Goal: Task Accomplishment & Management: Manage account settings

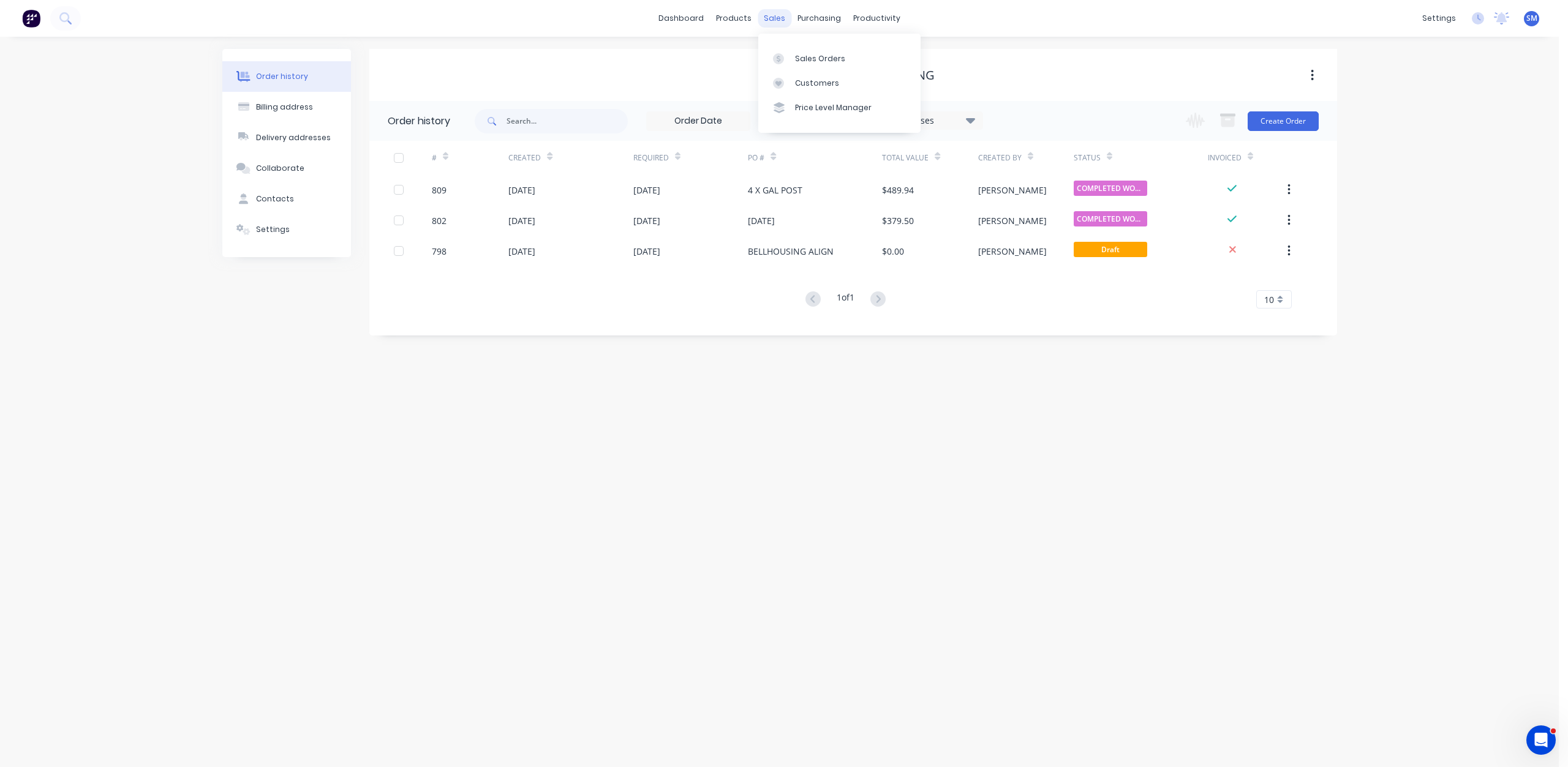
click at [766, 20] on div "sales" at bounding box center [774, 18] width 34 height 18
click at [812, 80] on div "Customers" at bounding box center [816, 83] width 44 height 11
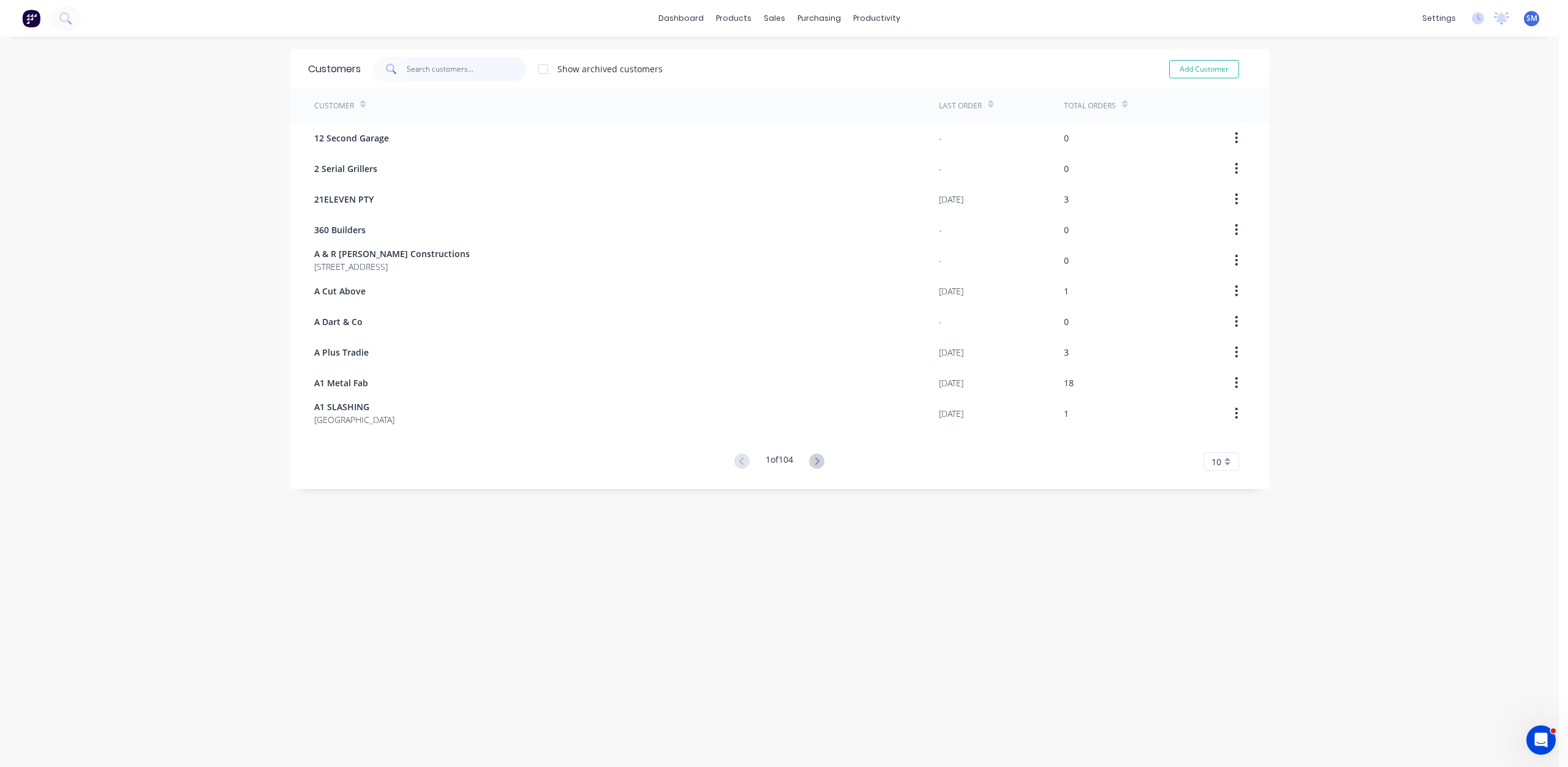
click at [422, 65] on input "text" at bounding box center [466, 69] width 119 height 25
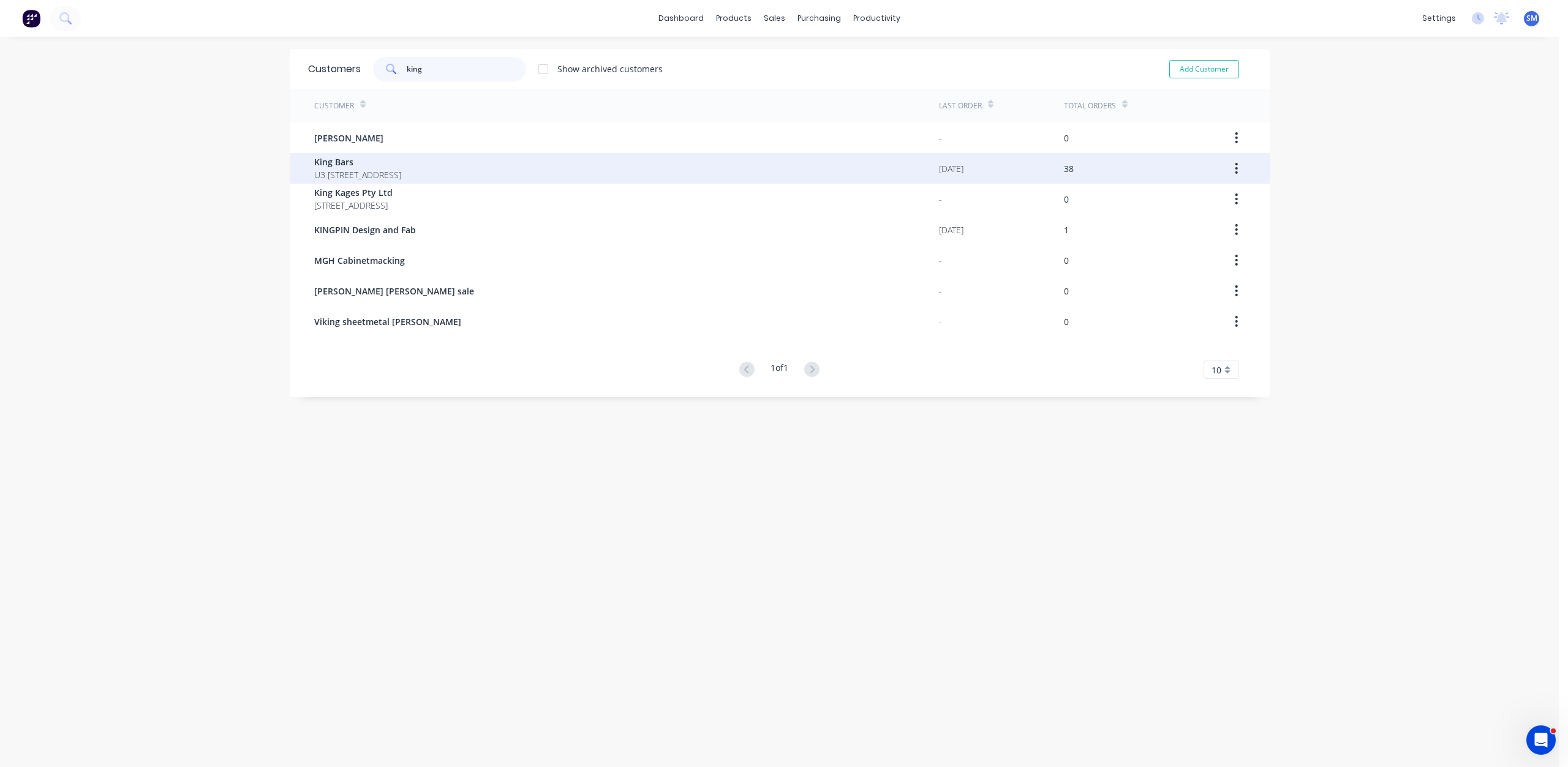
type input "king"
click at [336, 160] on span "King Bars" at bounding box center [357, 161] width 87 height 13
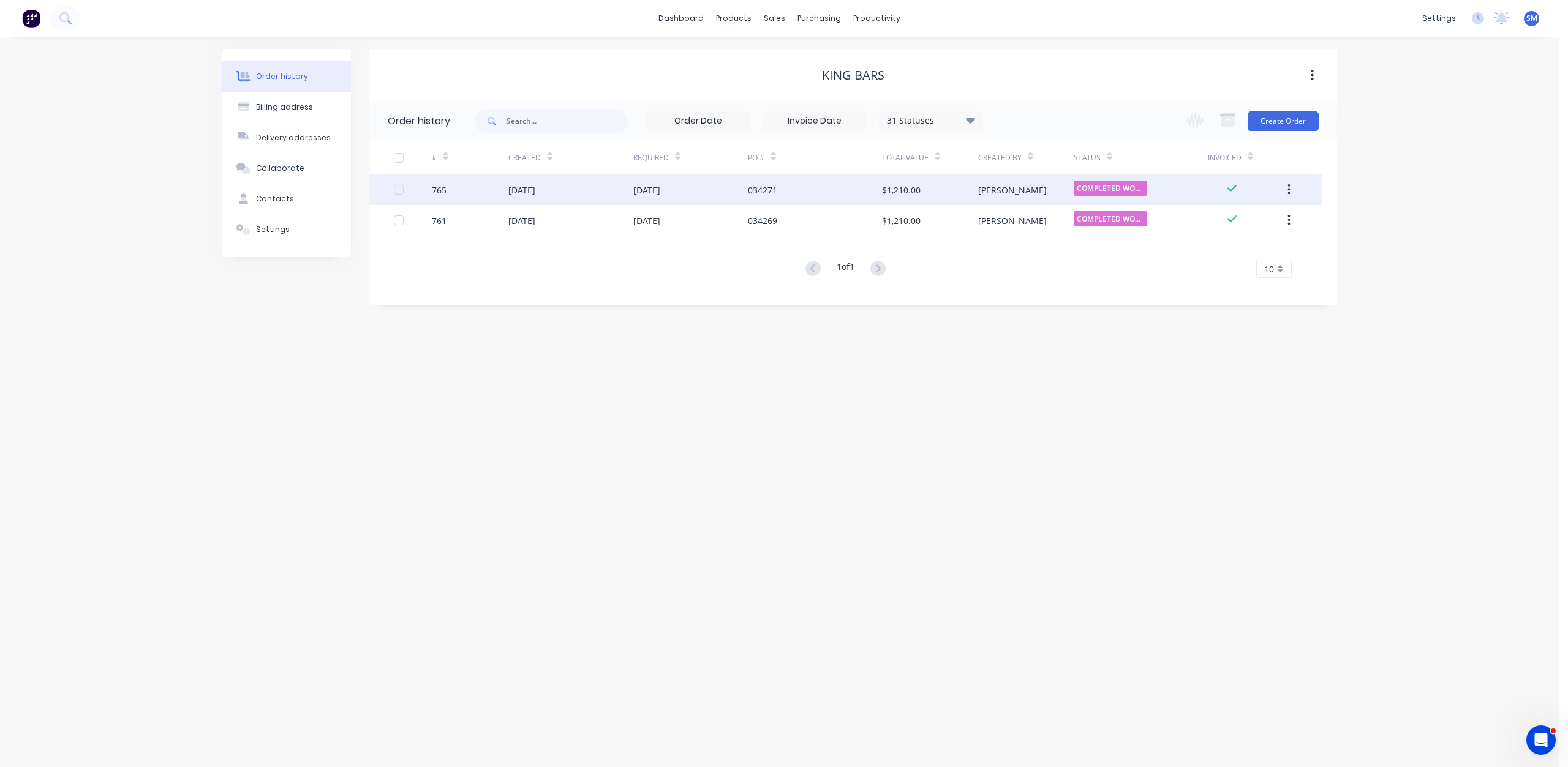
click at [644, 190] on div "[DATE]" at bounding box center [646, 190] width 27 height 13
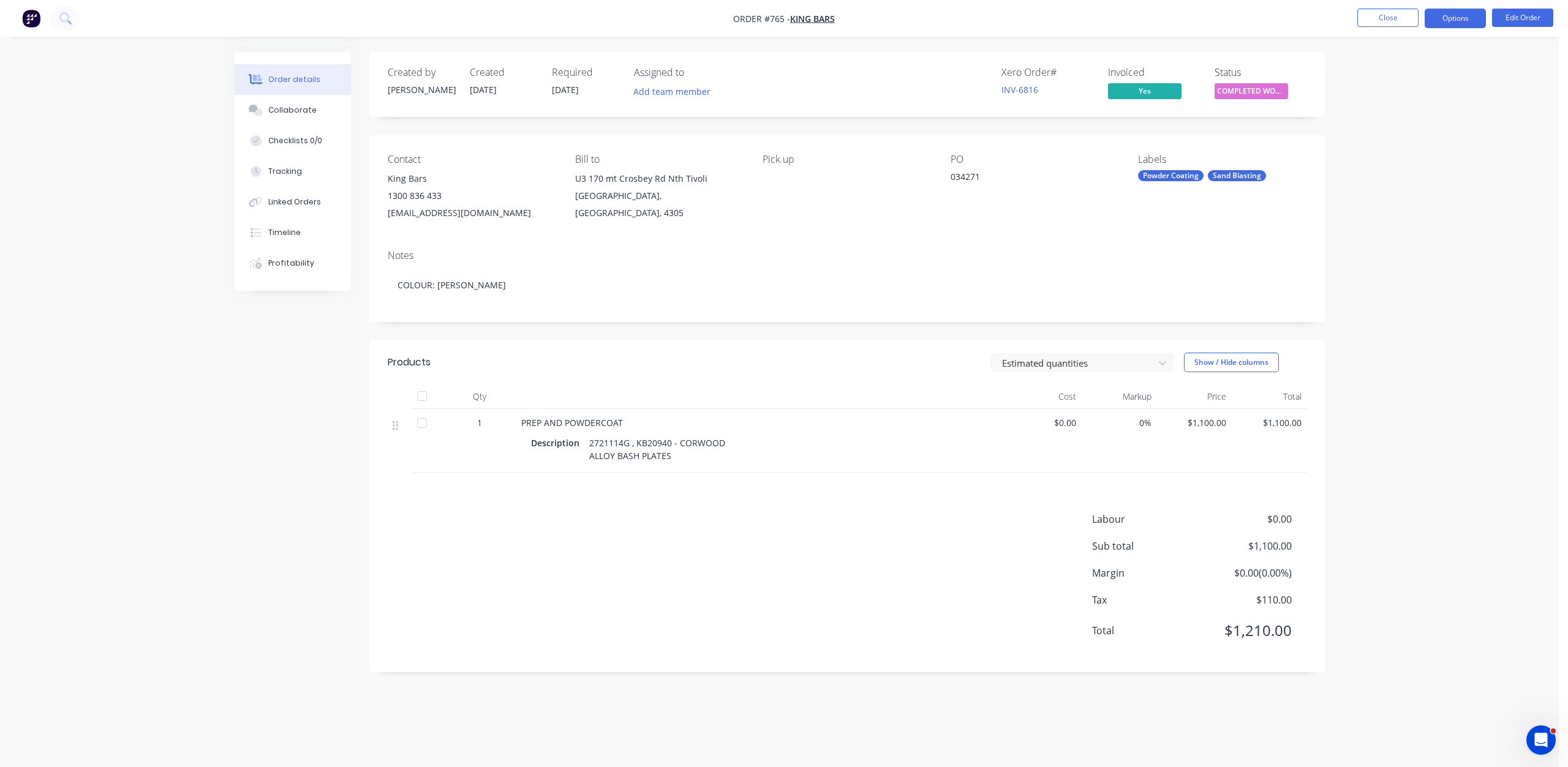
click at [1448, 25] on button "Options" at bounding box center [1455, 18] width 61 height 19
click at [1378, 74] on div "Invoice" at bounding box center [1418, 74] width 113 height 18
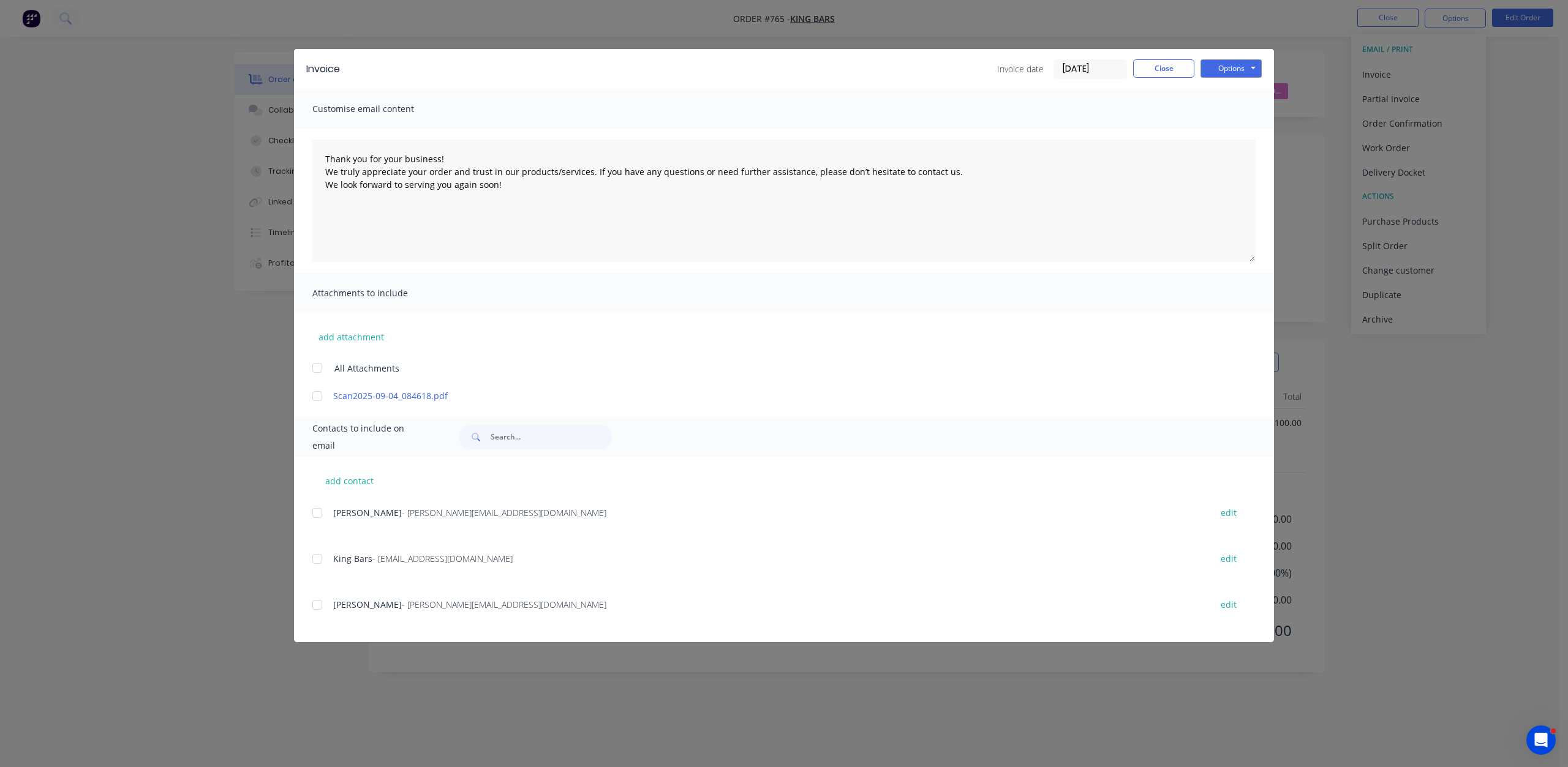
drag, startPoint x: 318, startPoint y: 556, endPoint x: 324, endPoint y: 540, distance: 17.1
click at [324, 550] on div at bounding box center [317, 559] width 25 height 25
click at [317, 511] on div at bounding box center [317, 513] width 25 height 25
type textarea "Thank you for your business! We truly appreciate your order and trust in our pr…"
click at [1159, 71] on button "Close" at bounding box center [1164, 68] width 61 height 18
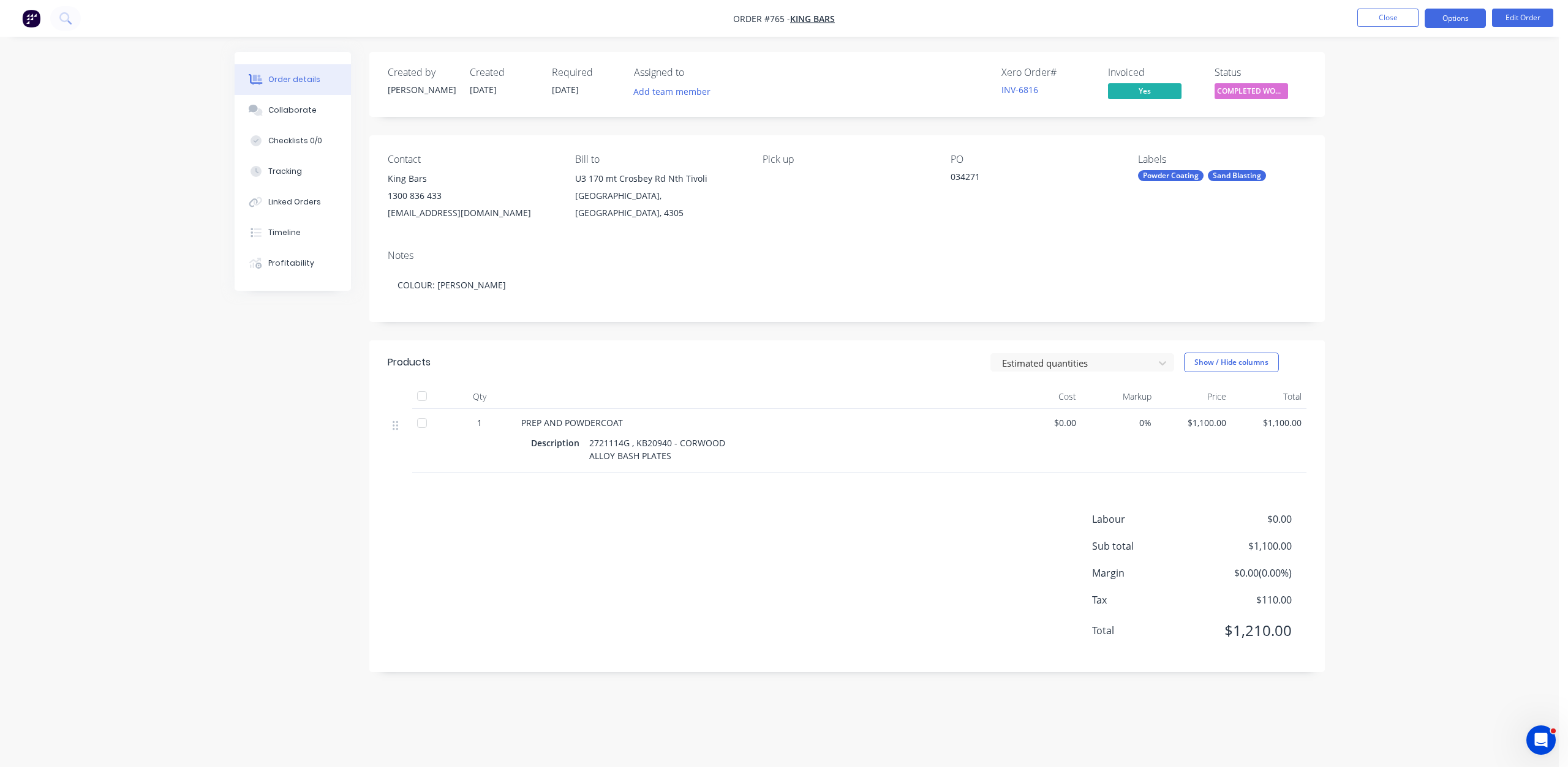
click at [1453, 16] on button "Options" at bounding box center [1455, 18] width 61 height 19
click at [1369, 74] on div "Invoice" at bounding box center [1418, 74] width 113 height 18
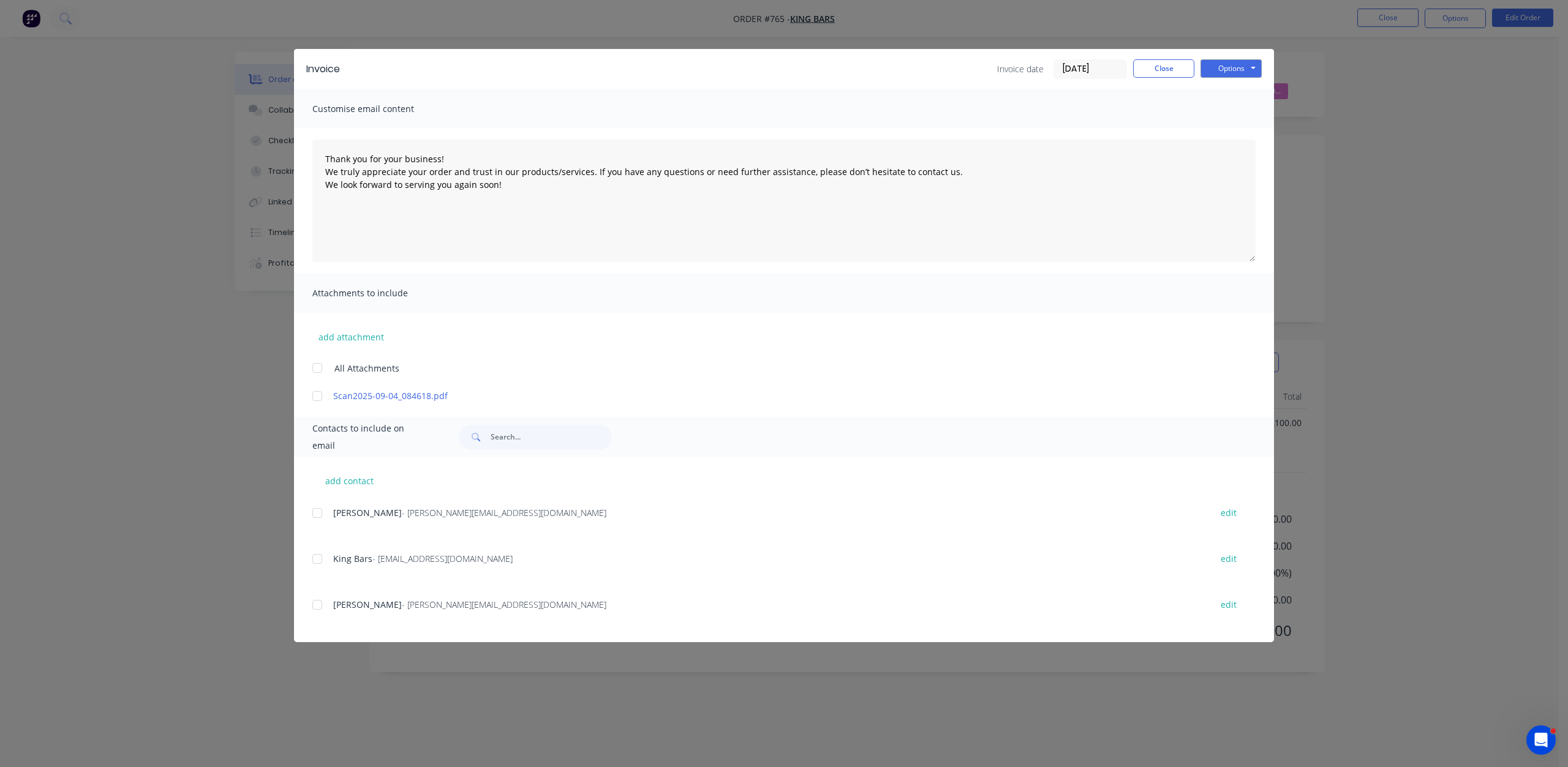
click at [317, 515] on div at bounding box center [317, 513] width 25 height 25
click at [315, 557] on div at bounding box center [317, 559] width 25 height 25
click at [1231, 65] on button "Options" at bounding box center [1231, 68] width 61 height 18
click at [1234, 131] on button "Email" at bounding box center [1239, 131] width 78 height 20
type textarea "Thank you for your business! We truly appreciate your order and trust in our pr…"
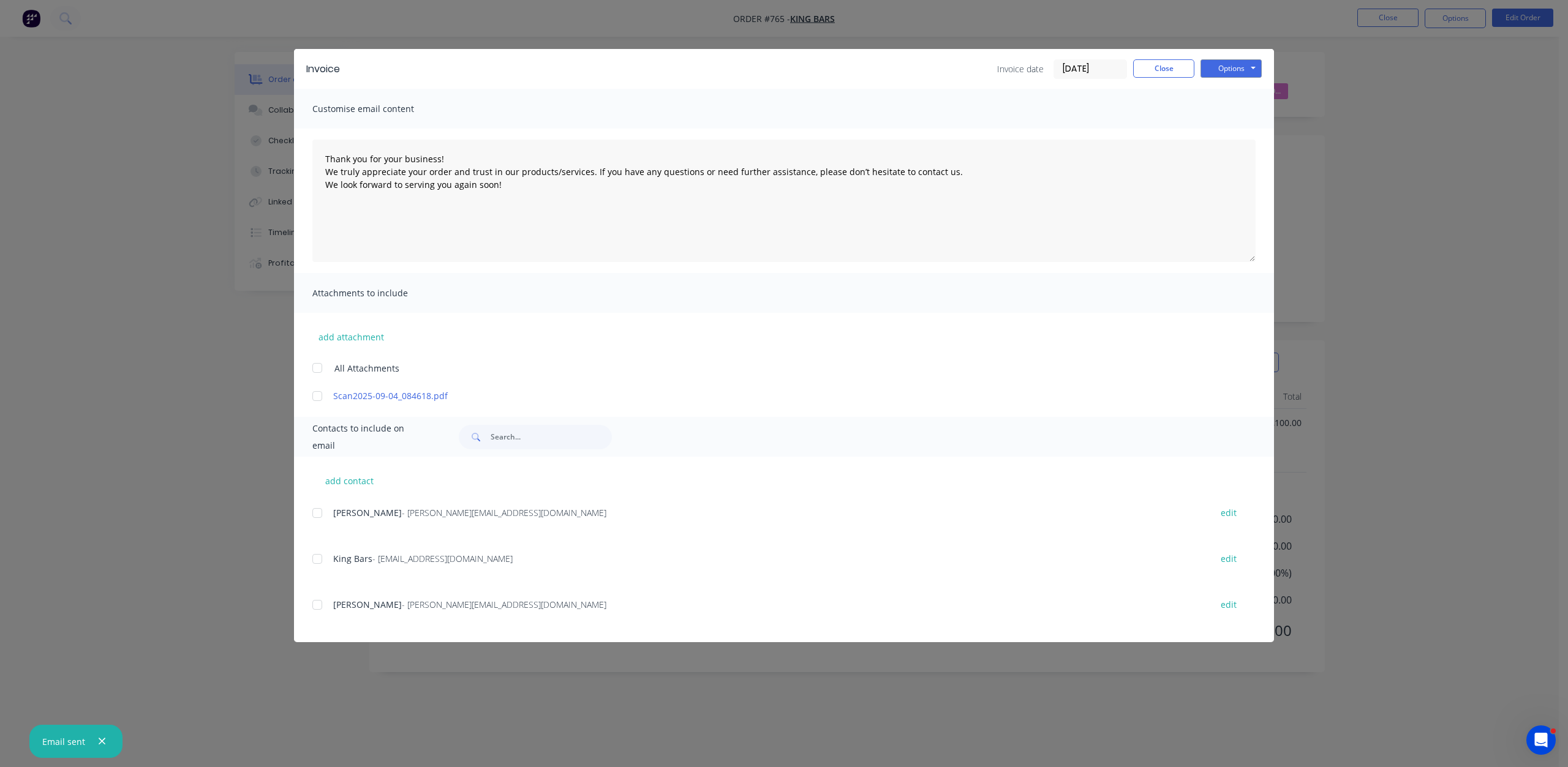
click at [1178, 78] on div "Invoice date [DATE] Close Options Preview Print Email" at bounding box center [1129, 68] width 264 height 19
click at [1168, 69] on button "Close" at bounding box center [1164, 68] width 61 height 18
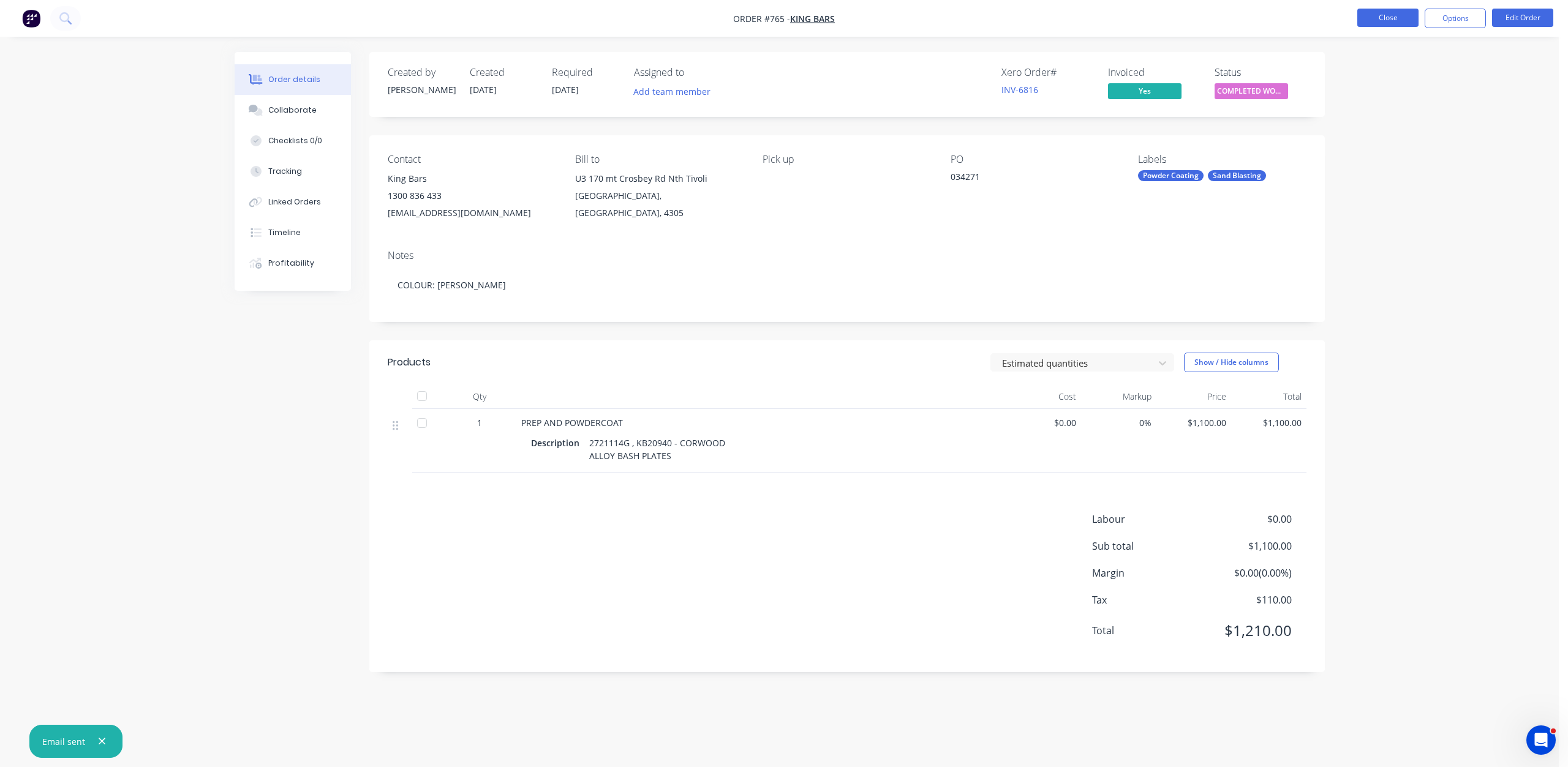
click at [1383, 17] on button "Close" at bounding box center [1387, 18] width 61 height 18
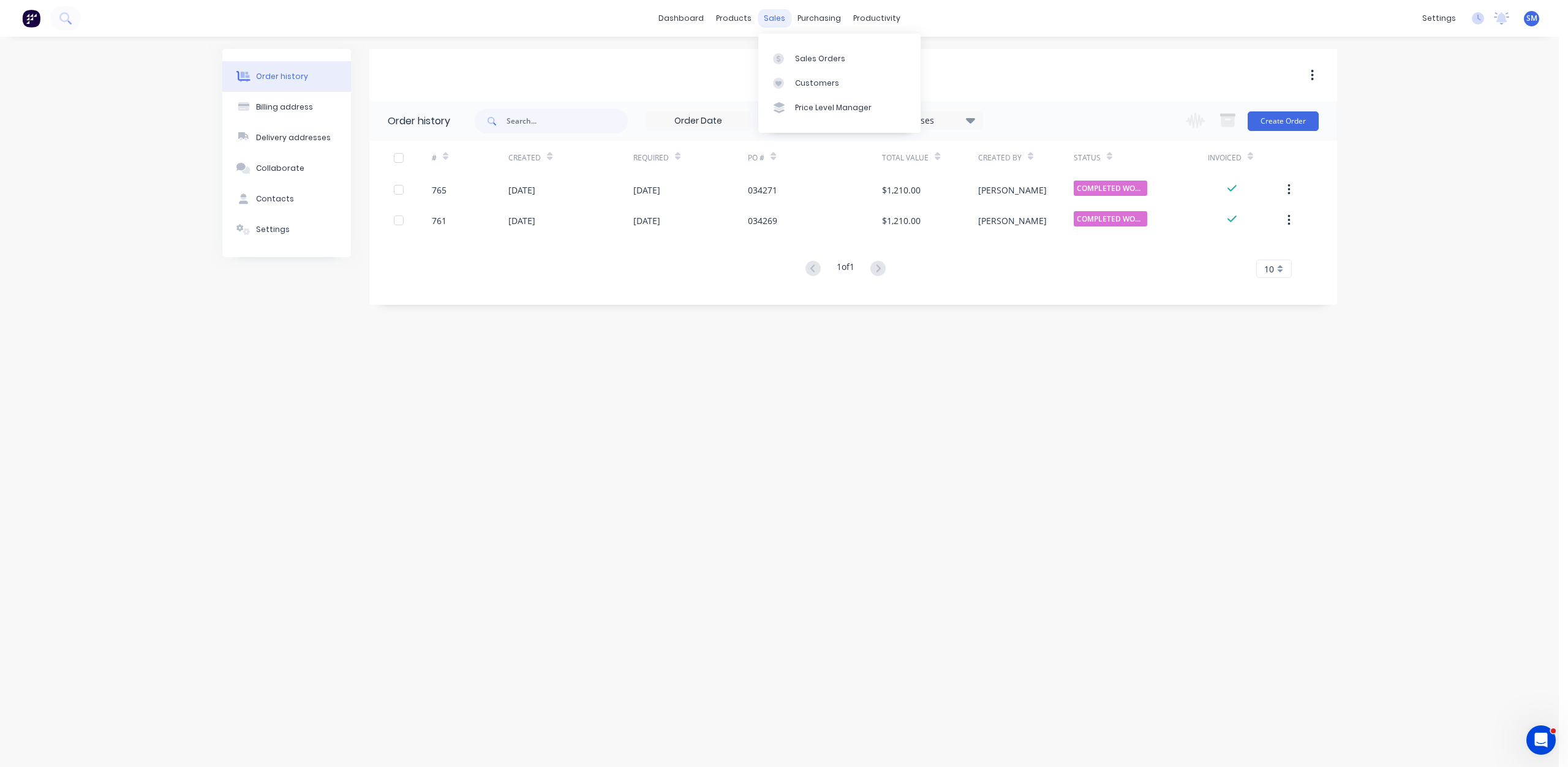
click at [776, 15] on div "sales" at bounding box center [774, 18] width 34 height 18
click at [803, 86] on div "Customers" at bounding box center [816, 83] width 44 height 11
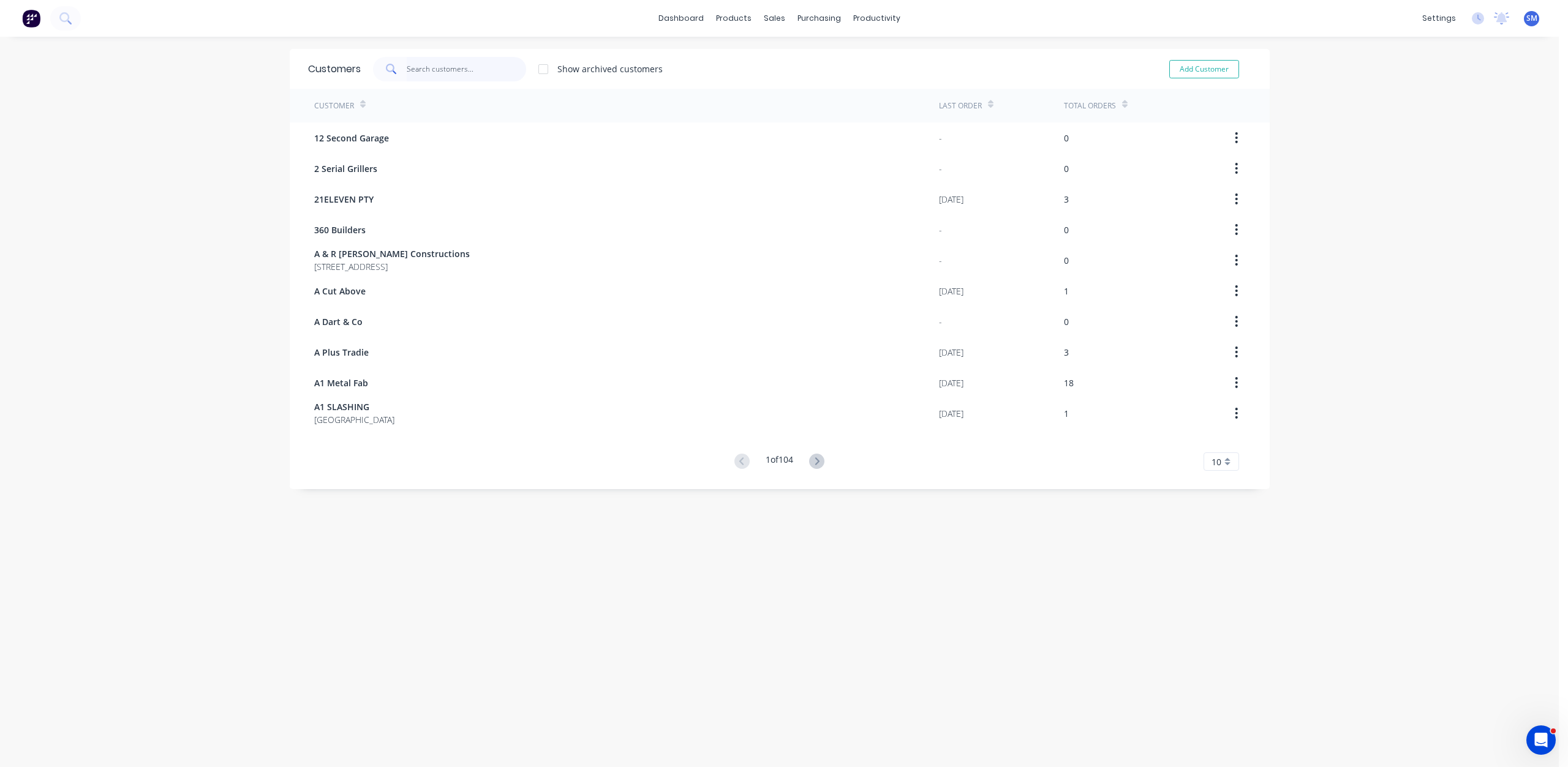
click at [424, 73] on input "text" at bounding box center [466, 69] width 119 height 25
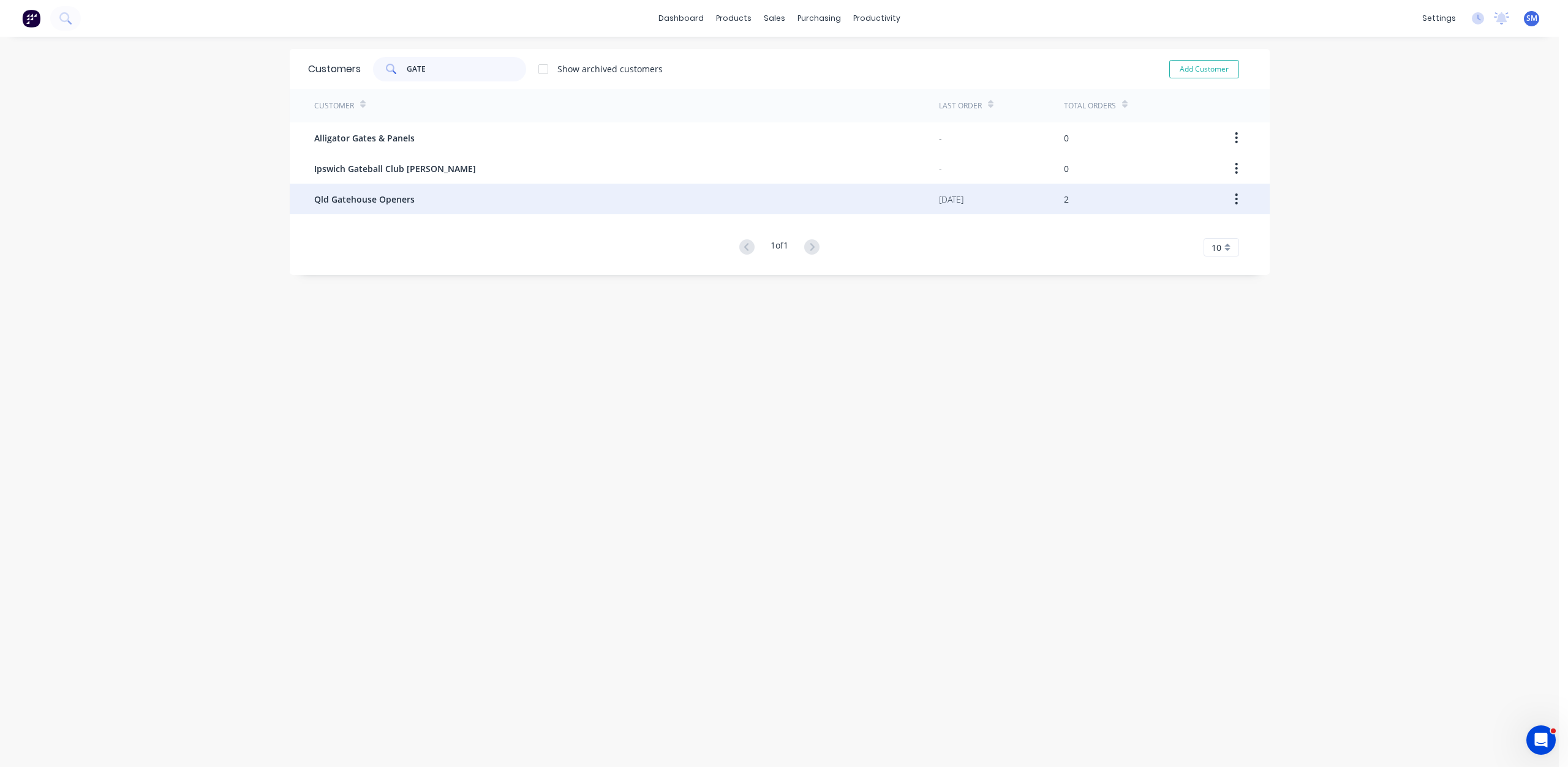
type input "GATE"
click at [369, 202] on span "Qld Gatehouse Openers" at bounding box center [364, 199] width 101 height 13
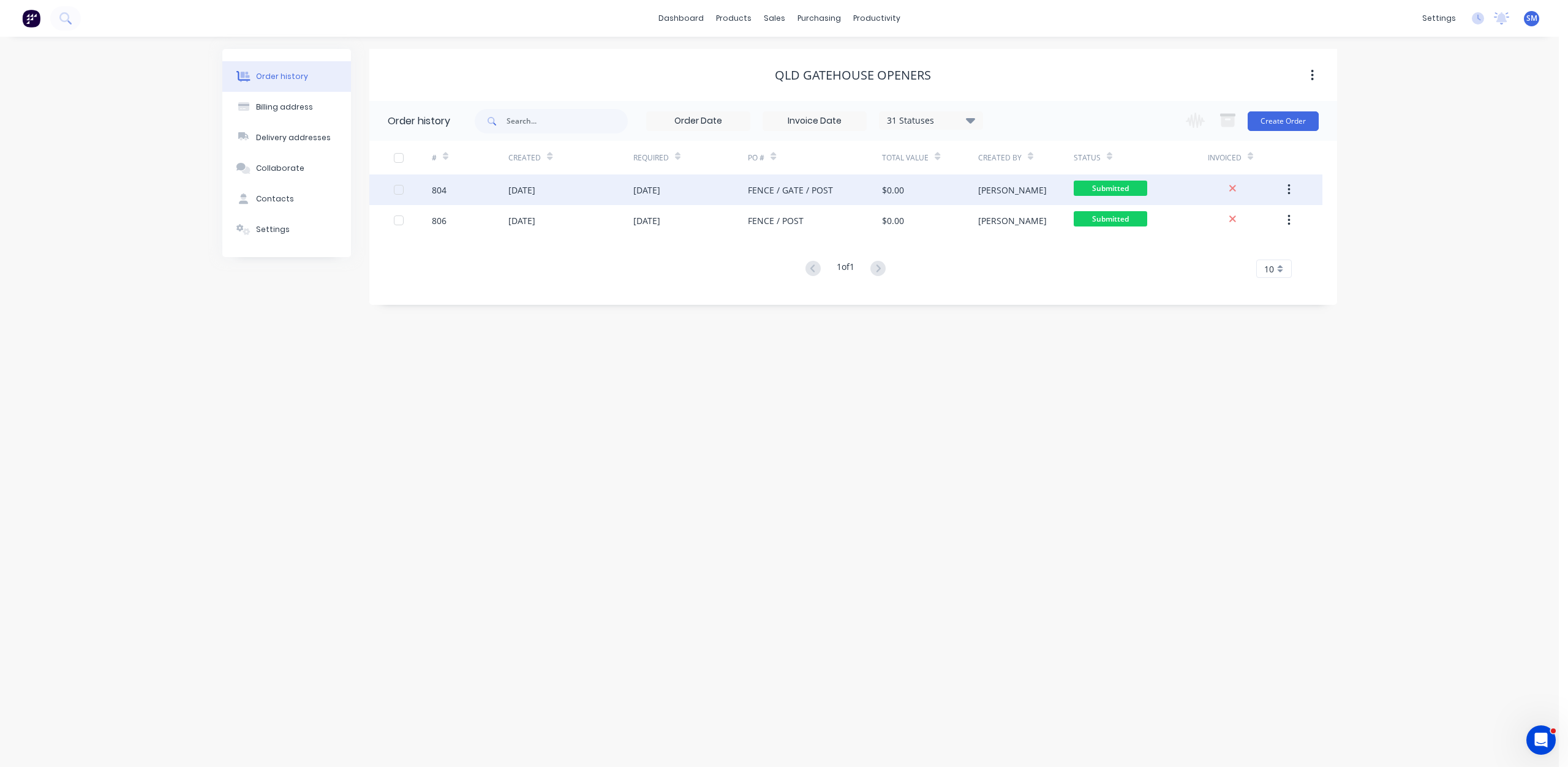
click at [660, 194] on div "[DATE]" at bounding box center [646, 190] width 27 height 13
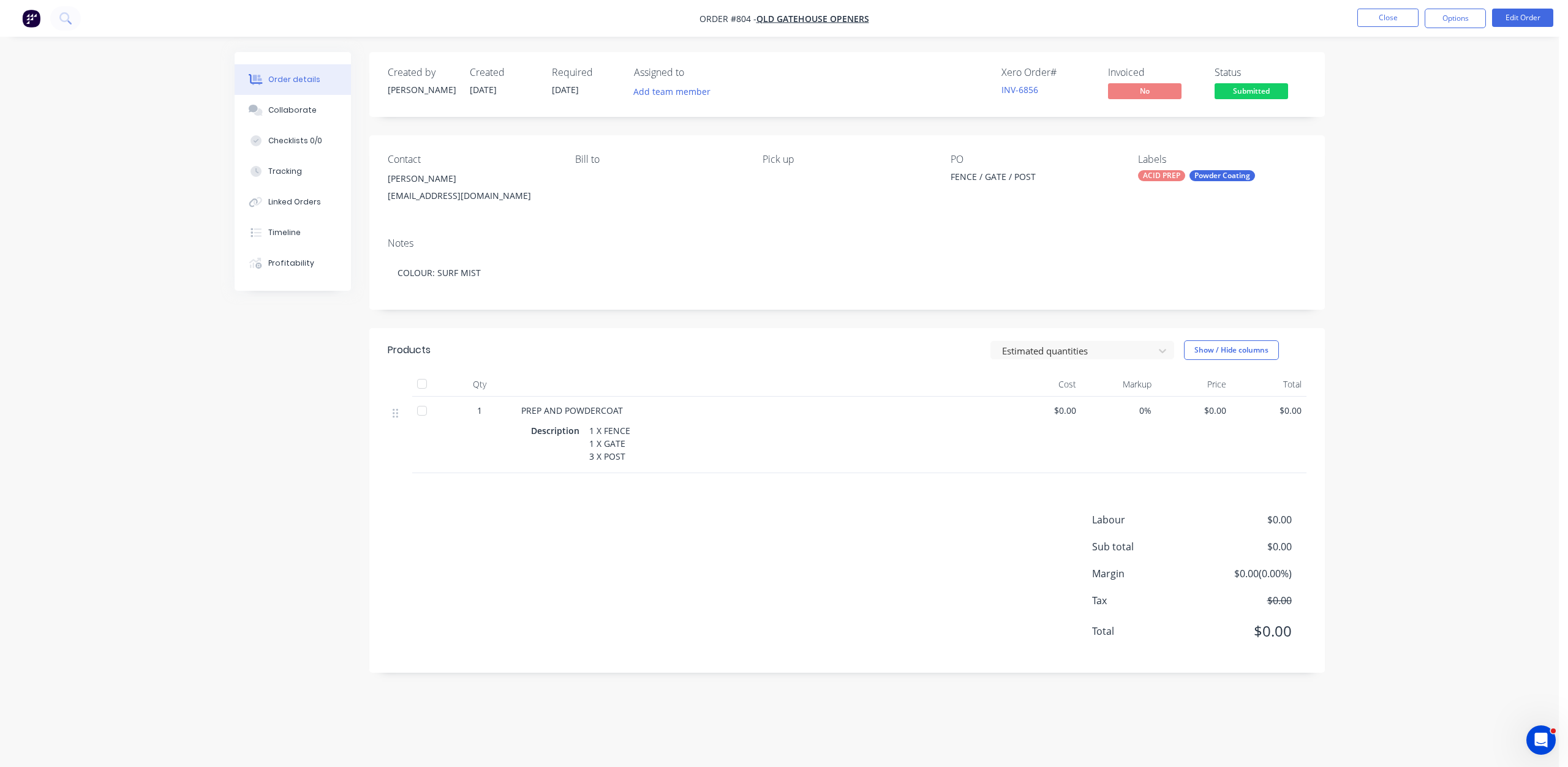
click at [1061, 407] on span "$0.00" at bounding box center [1043, 410] width 65 height 13
click at [1510, 21] on button "Edit Order" at bounding box center [1523, 18] width 61 height 18
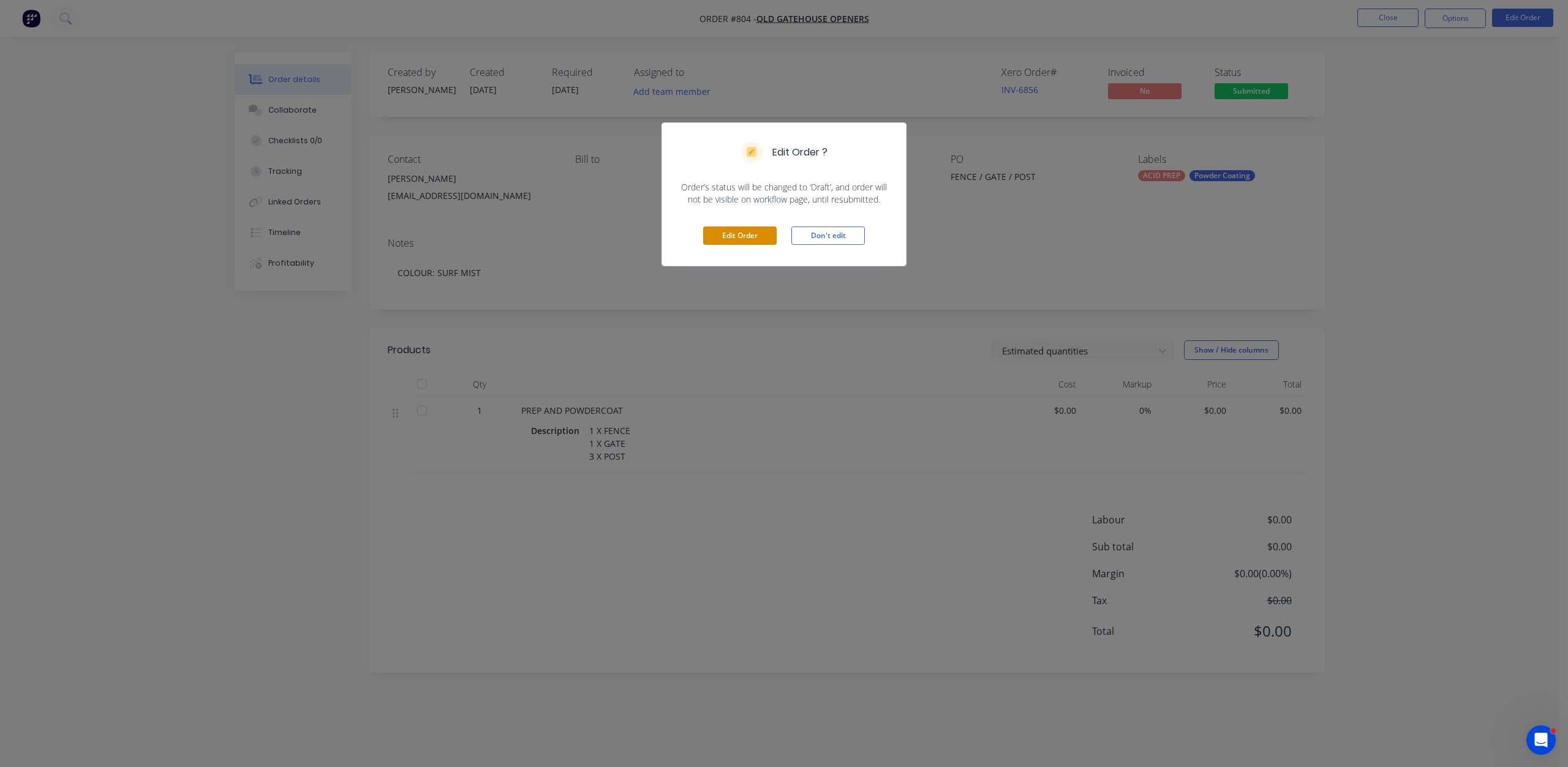
click at [735, 237] on button "Edit Order" at bounding box center [740, 236] width 74 height 18
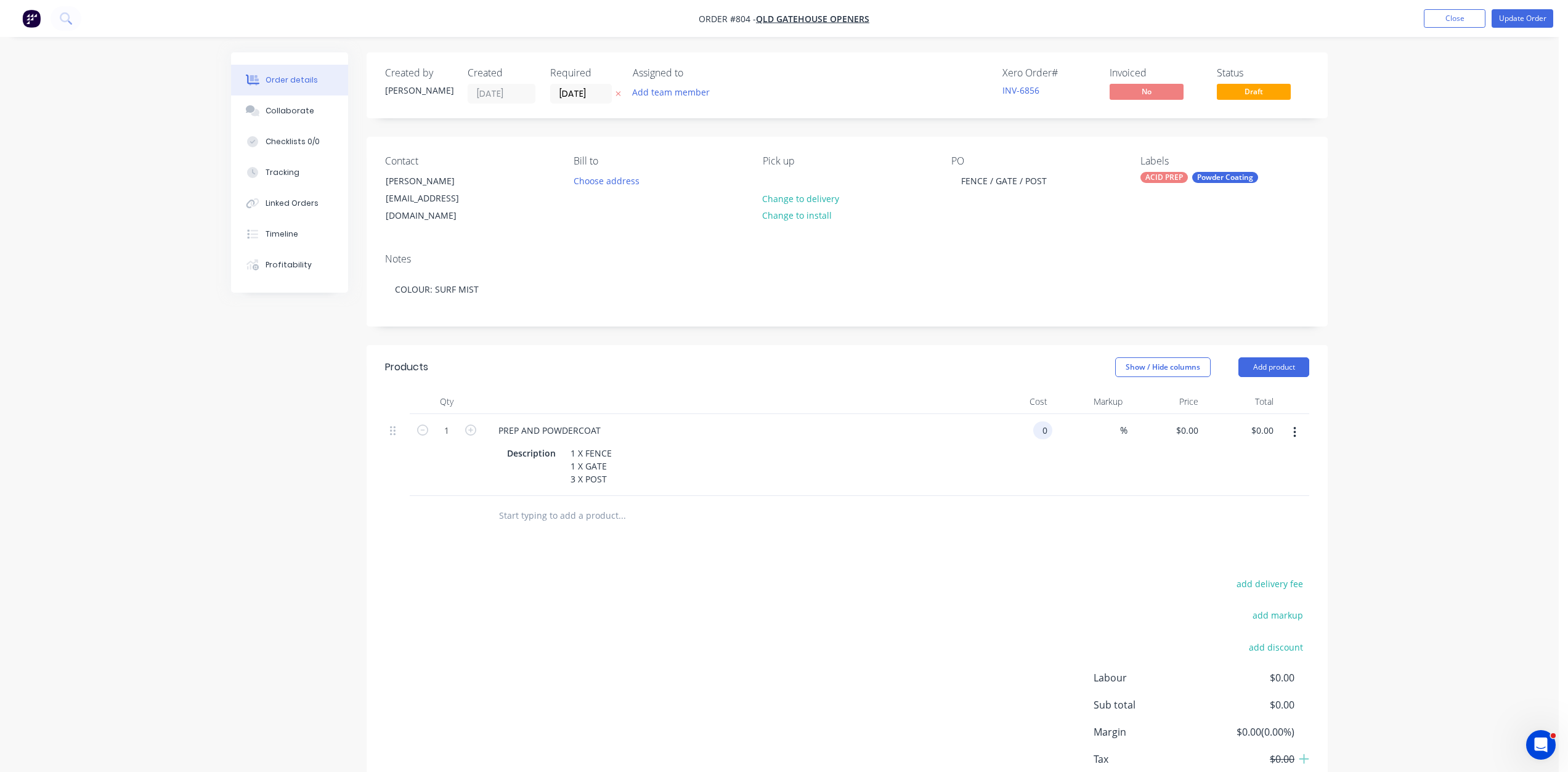
click at [1047, 422] on input "0" at bounding box center [1045, 430] width 14 height 18
type input "$808.10"
drag, startPoint x: 1053, startPoint y: 454, endPoint x: 1125, endPoint y: 449, distance: 72.2
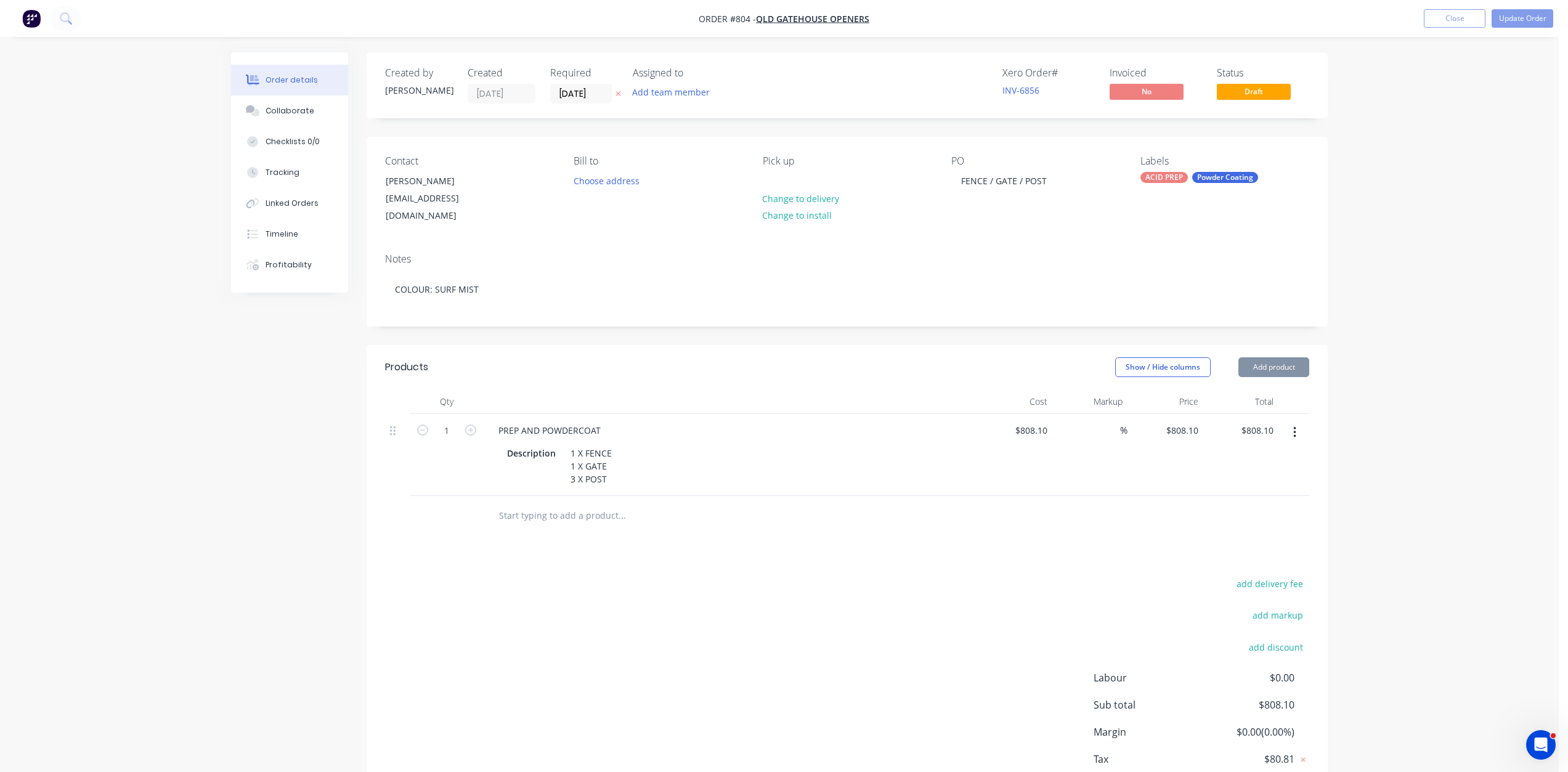
click at [1056, 454] on div "%" at bounding box center [1090, 455] width 76 height 82
click at [1522, 14] on button "Update Order" at bounding box center [1522, 19] width 62 height 19
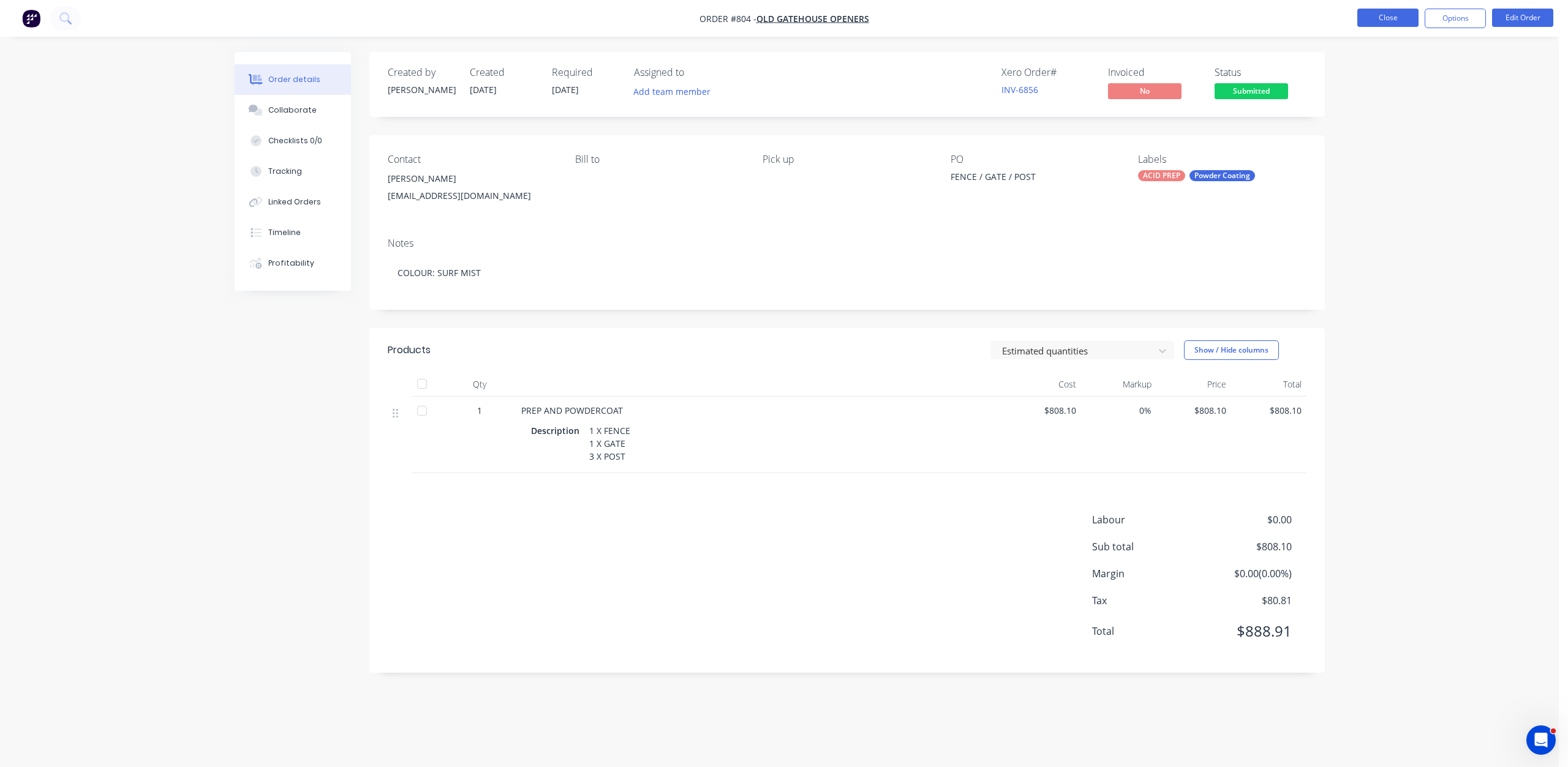
click at [1384, 18] on button "Close" at bounding box center [1387, 18] width 61 height 18
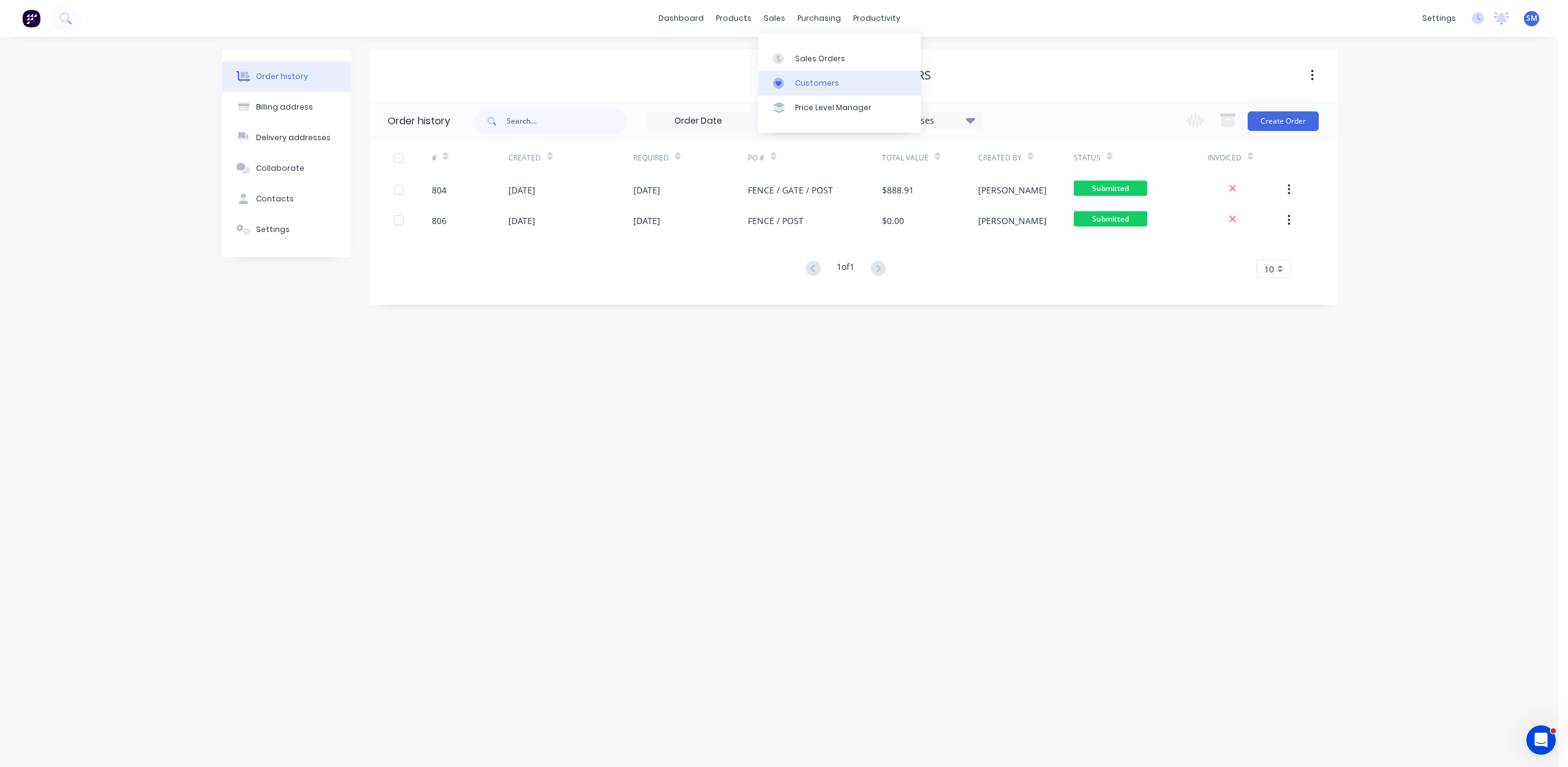
click at [812, 83] on div "Customers" at bounding box center [816, 83] width 44 height 11
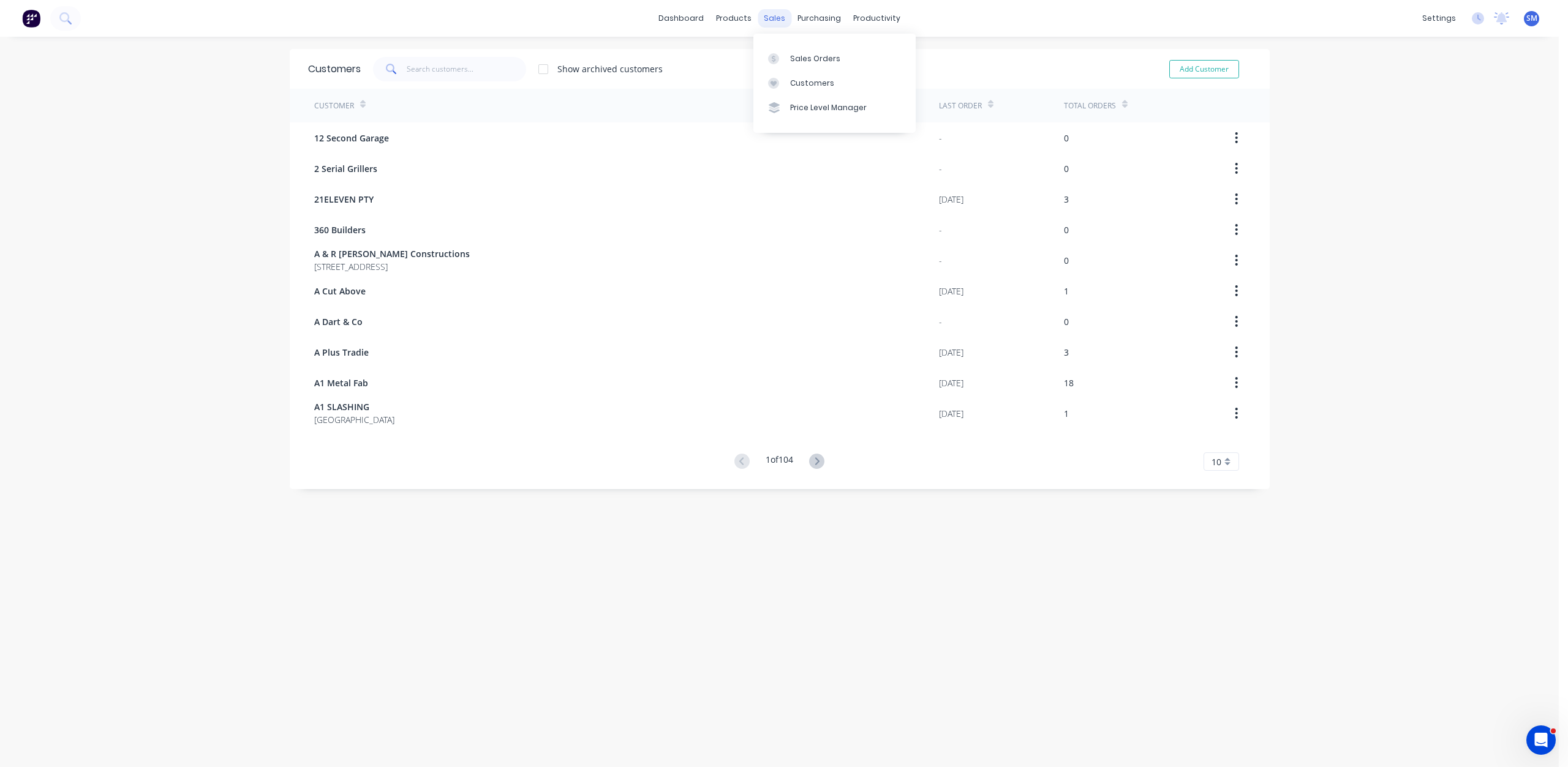
click at [769, 17] on div "sales" at bounding box center [774, 18] width 34 height 18
click at [791, 55] on div "Sales Orders" at bounding box center [815, 58] width 50 height 11
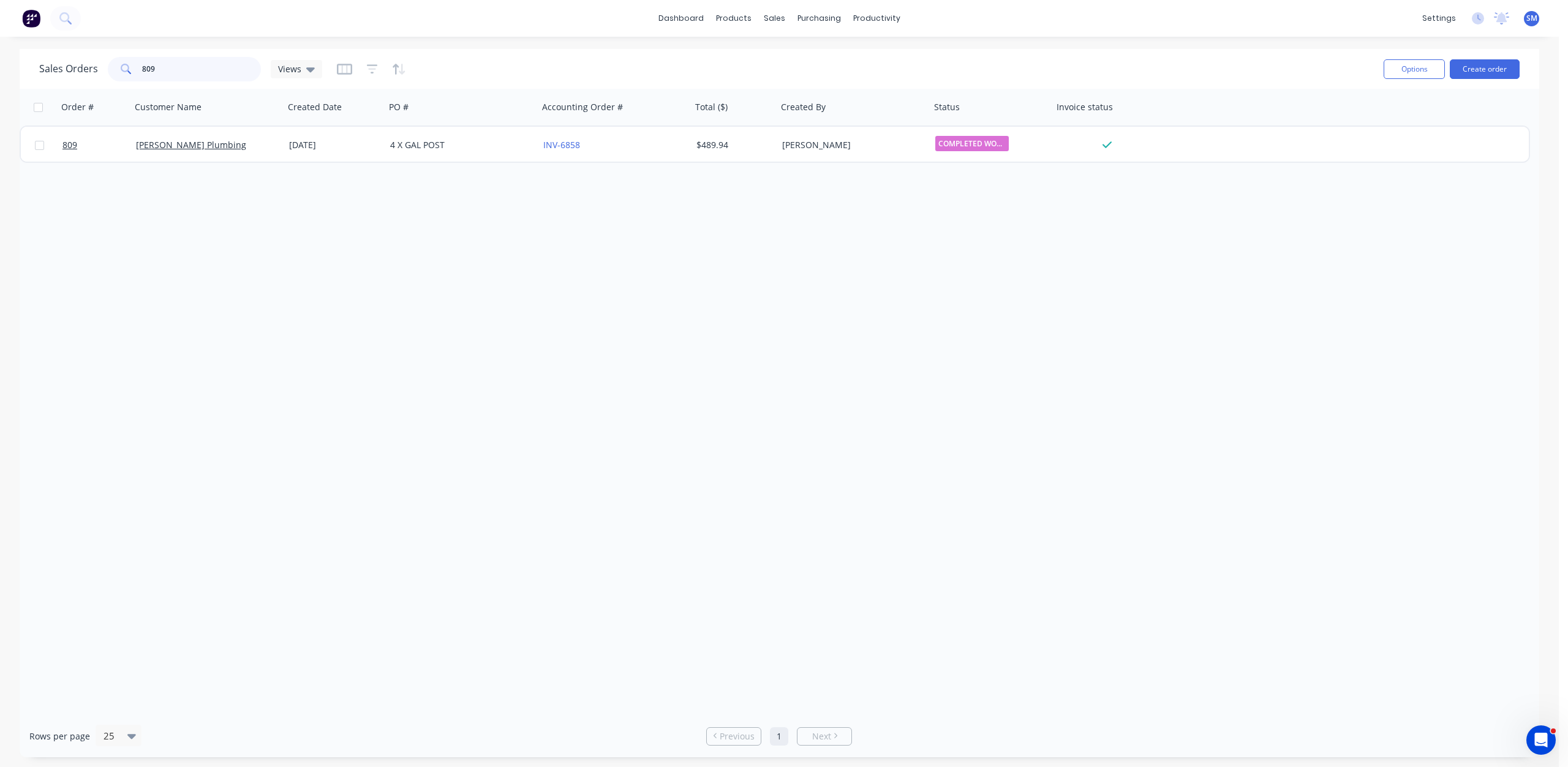
drag, startPoint x: 154, startPoint y: 72, endPoint x: 71, endPoint y: 74, distance: 83.0
click at [71, 74] on div "Sales Orders 809 Views" at bounding box center [181, 69] width 283 height 25
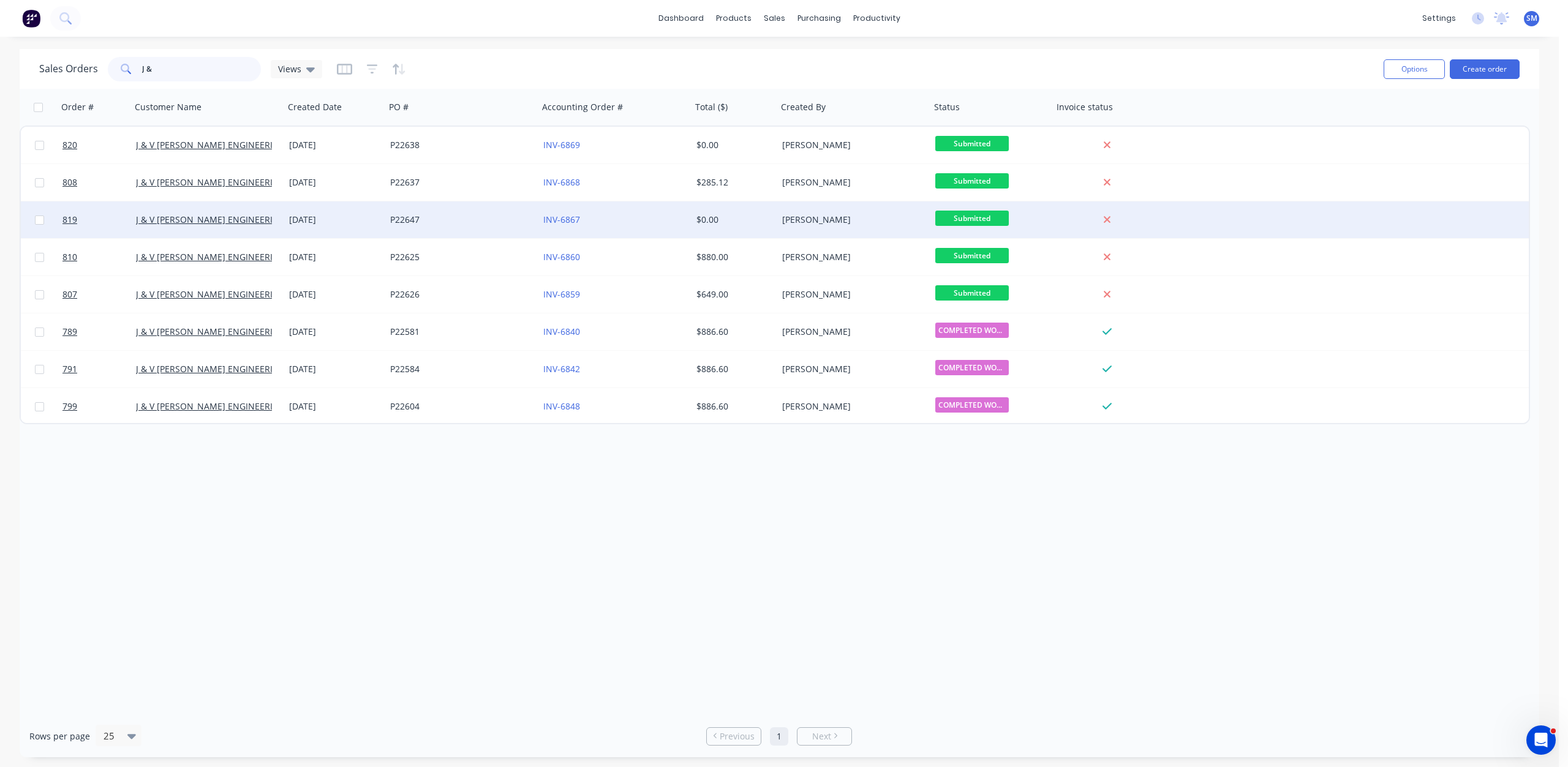
type input "J &"
click at [318, 225] on div "[DATE]" at bounding box center [334, 220] width 91 height 12
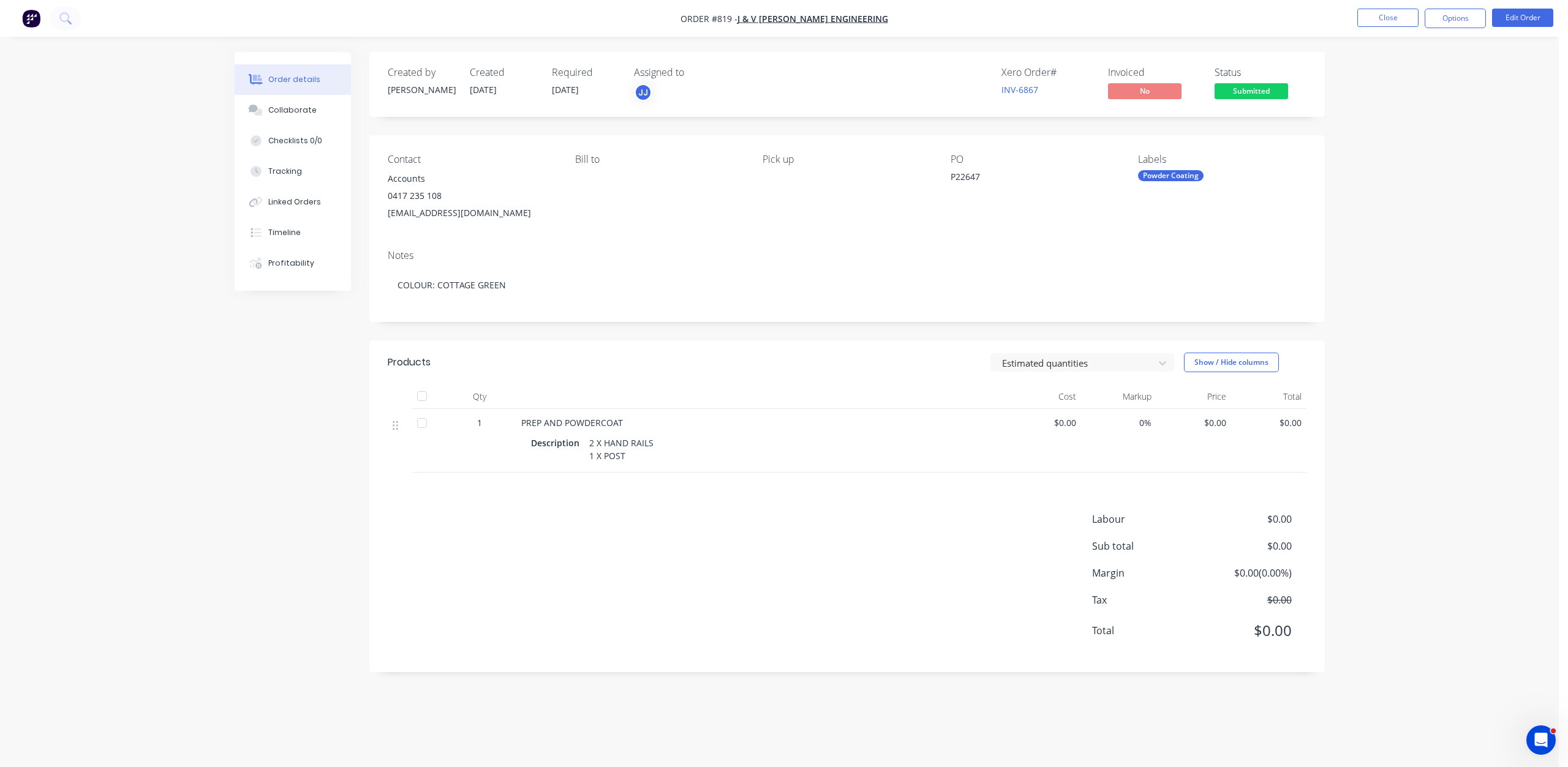
click at [1061, 429] on div "$0.00" at bounding box center [1044, 440] width 75 height 64
click at [1074, 424] on span "$0.00" at bounding box center [1043, 423] width 65 height 13
click at [1517, 16] on button "Edit Order" at bounding box center [1523, 18] width 61 height 18
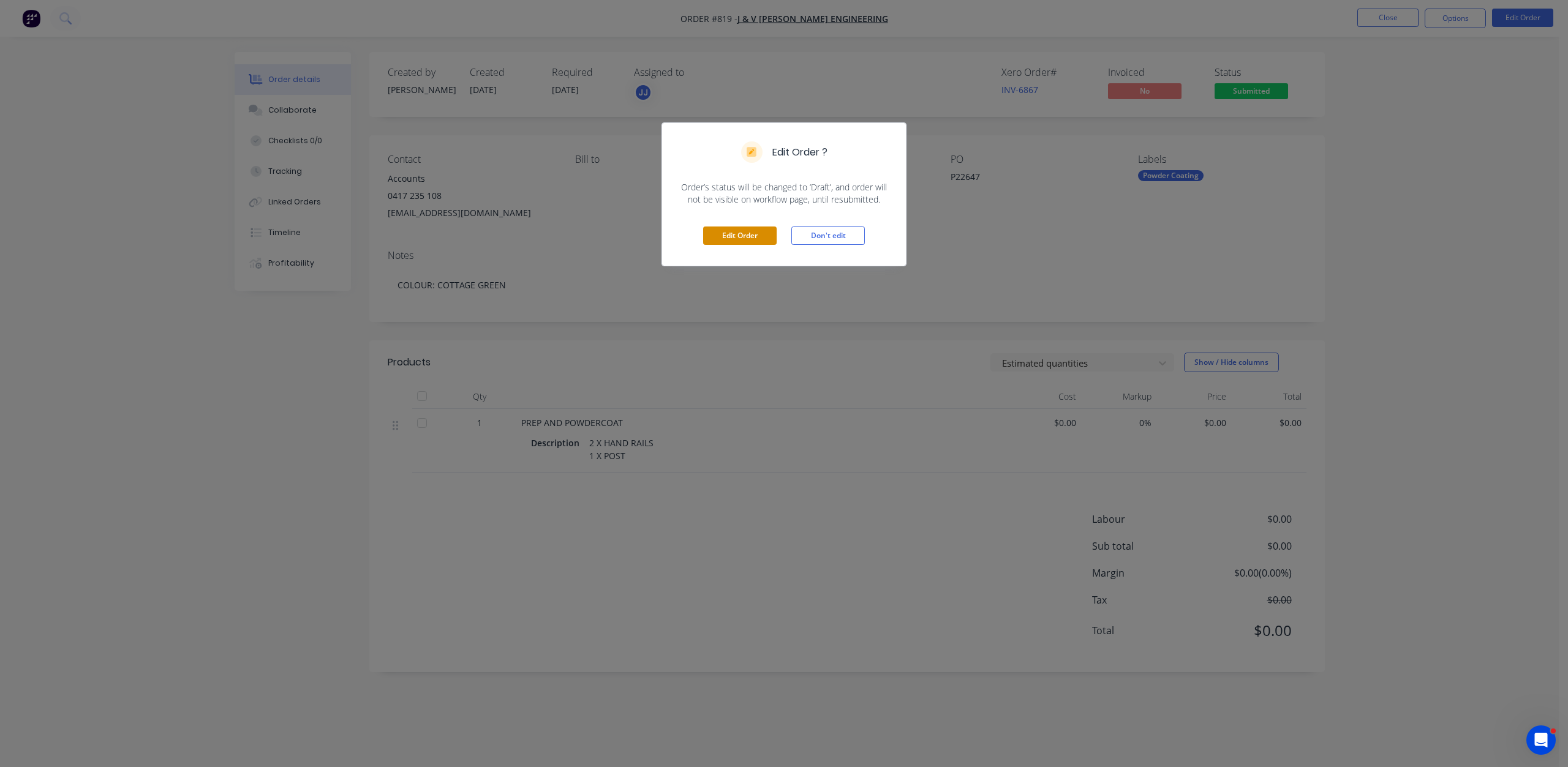
click at [737, 236] on button "Edit Order" at bounding box center [740, 236] width 74 height 18
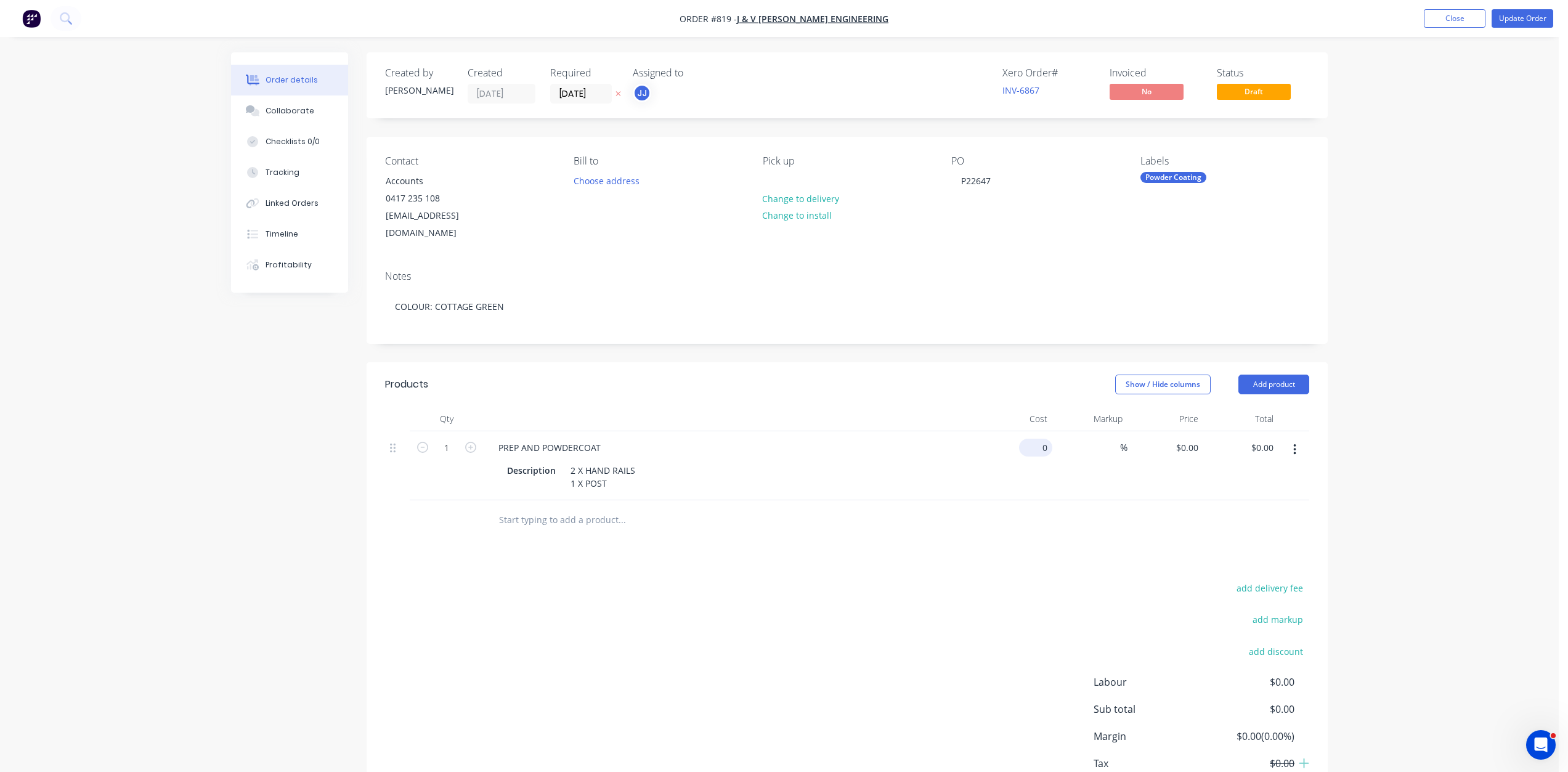
click at [1036, 439] on div "0 $0.00" at bounding box center [1035, 447] width 33 height 18
type input "$345.00"
click at [1077, 535] on div "Products Show / Hide columns Add product Qty Cost Markup Price Total 1 PREP AND…" at bounding box center [847, 599] width 961 height 474
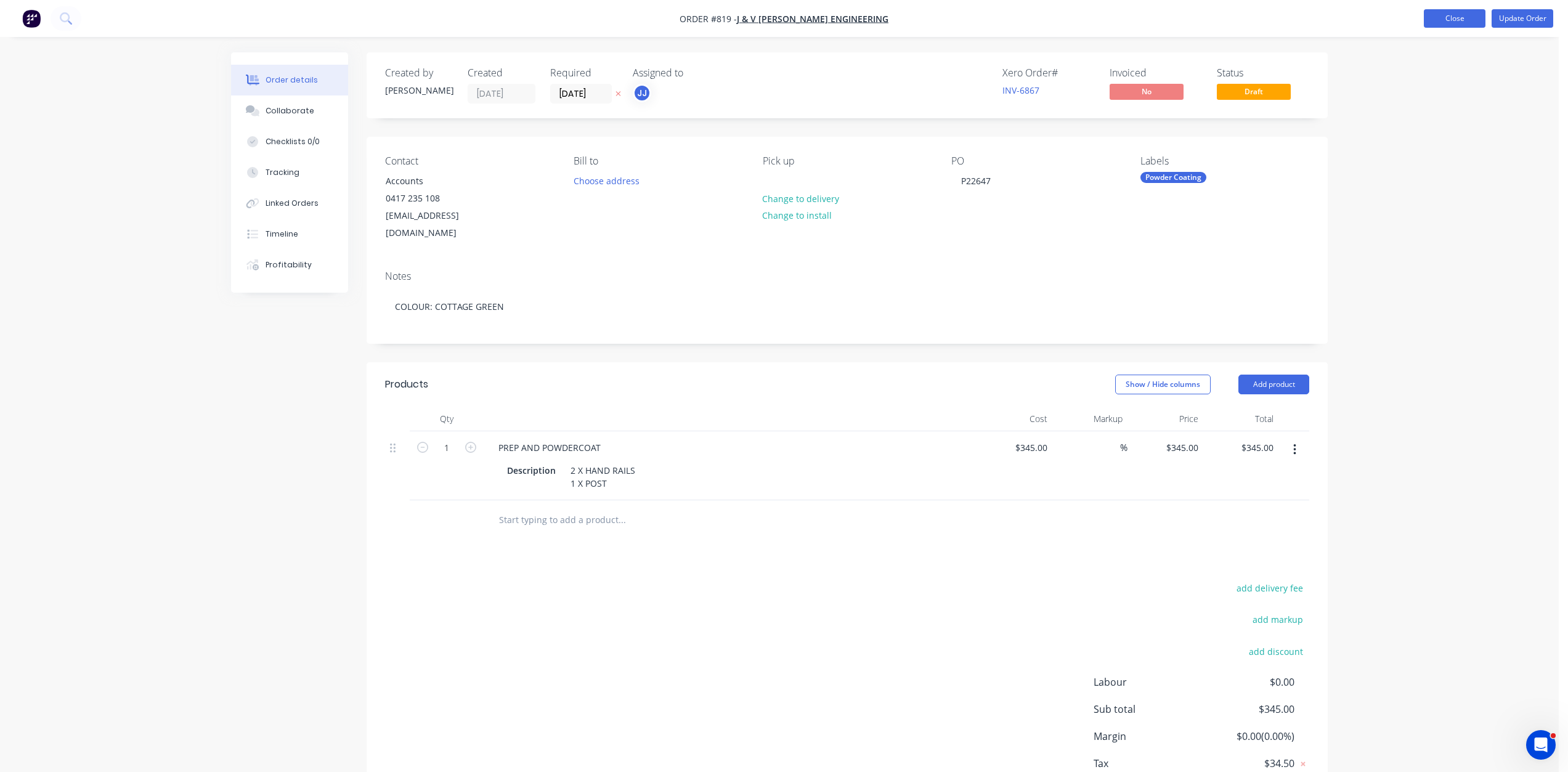
click at [1456, 15] on button "Close" at bounding box center [1454, 19] width 62 height 19
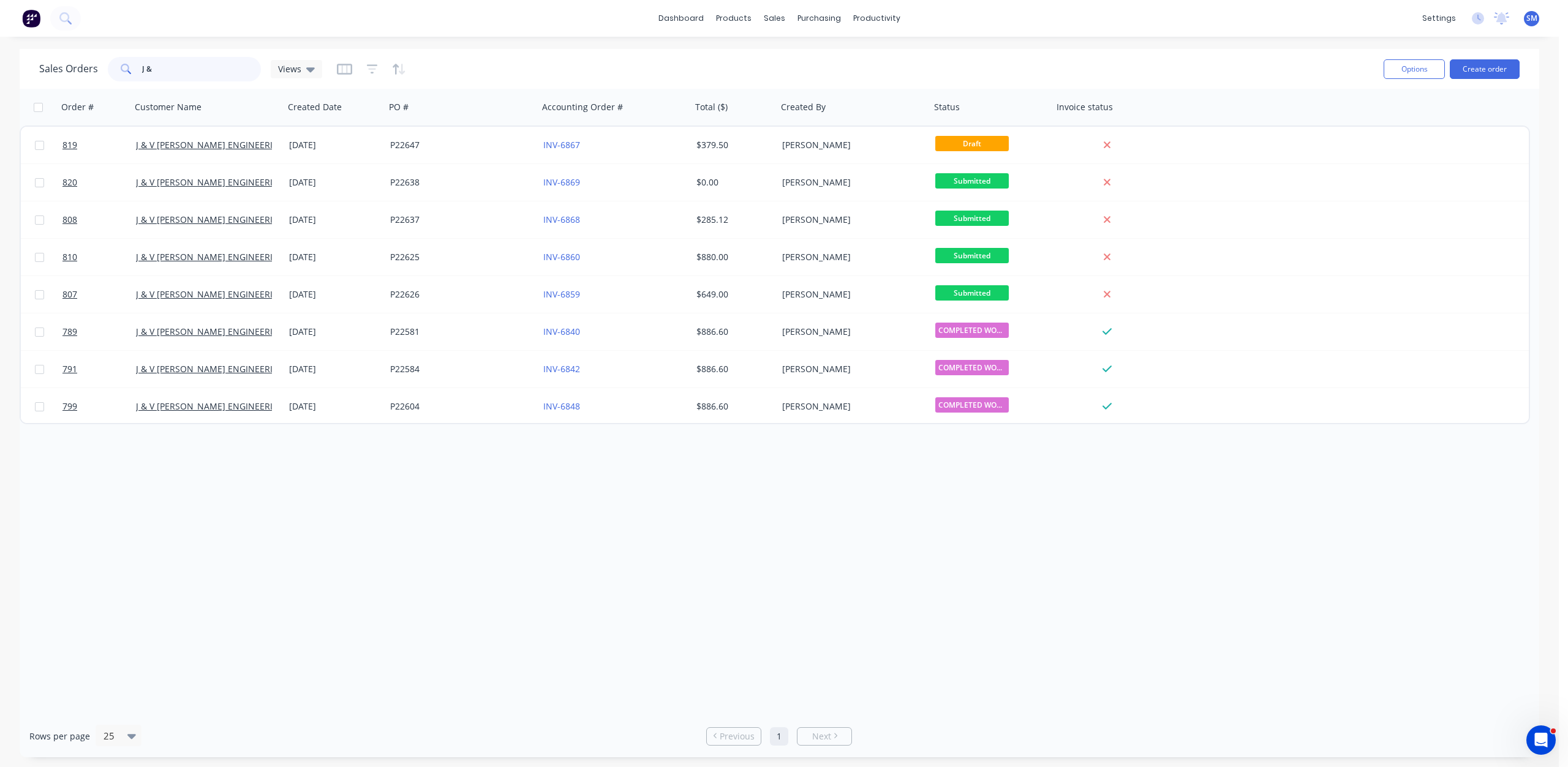
drag, startPoint x: 141, startPoint y: 70, endPoint x: 125, endPoint y: 70, distance: 16.0
click at [128, 71] on div "J &" at bounding box center [184, 69] width 153 height 25
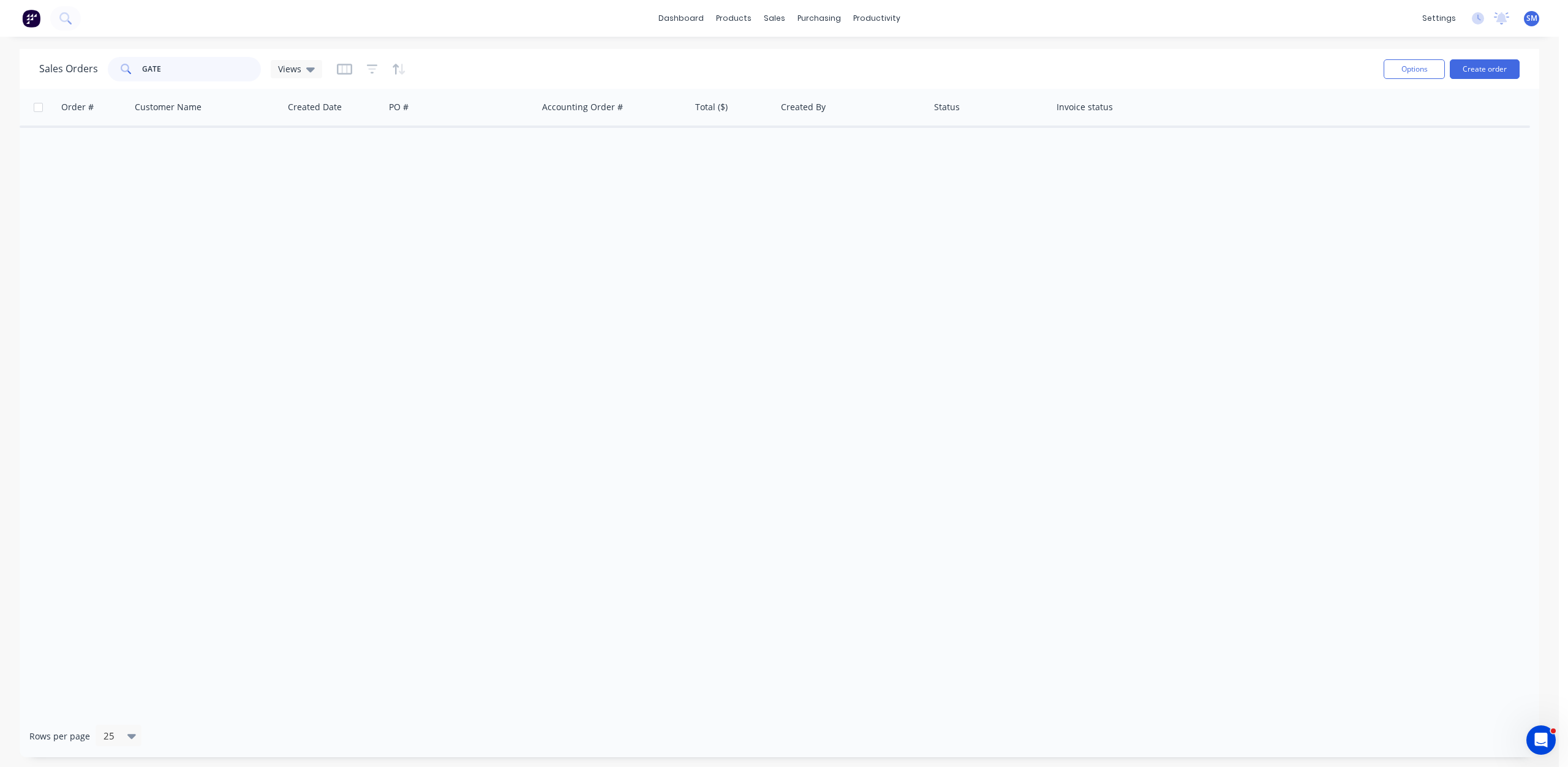
type input "GATE"
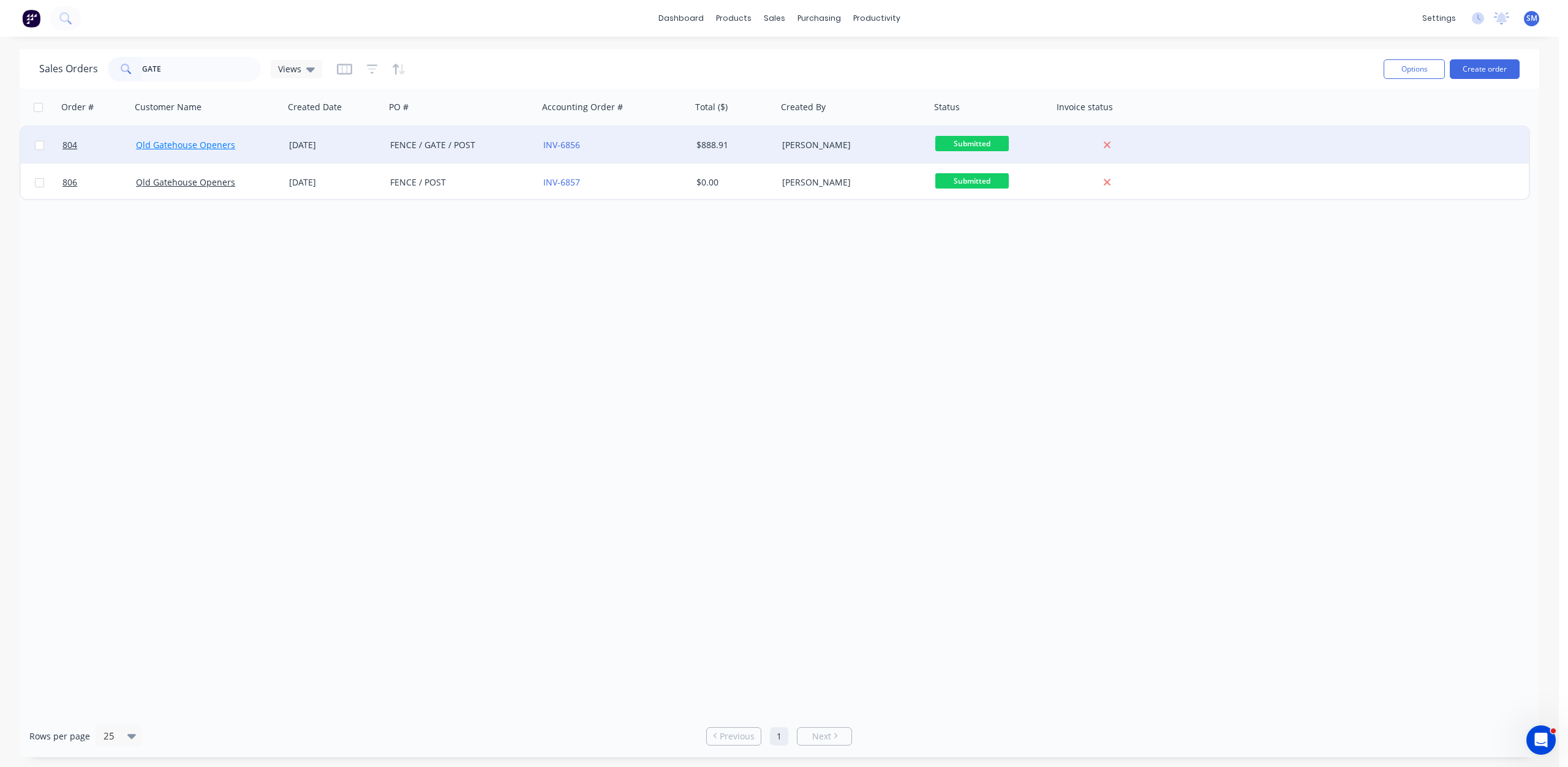
click at [204, 144] on link "Qld Gatehouse Openers" at bounding box center [185, 144] width 99 height 12
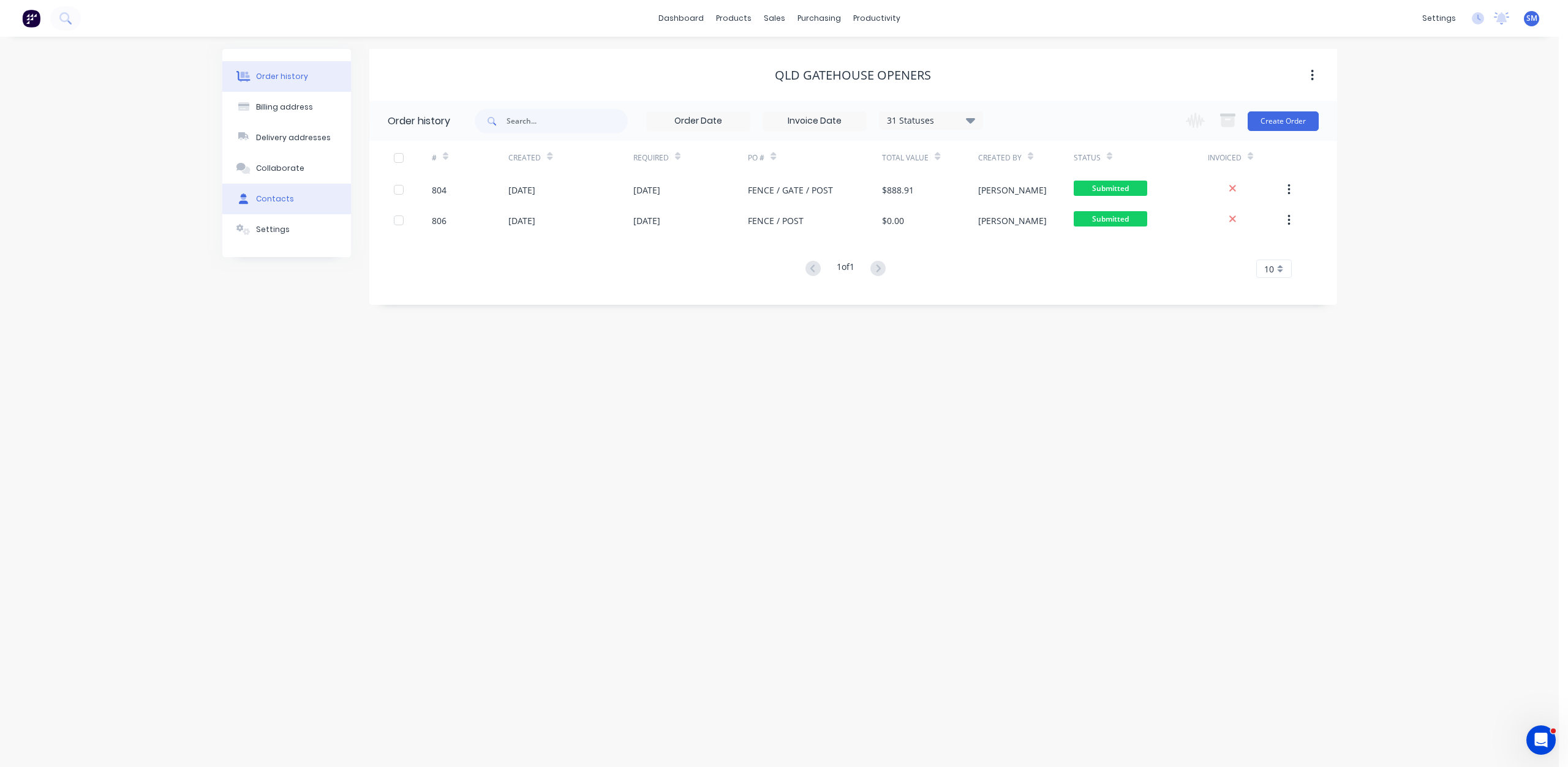
click at [271, 198] on div "Contacts" at bounding box center [274, 199] width 38 height 11
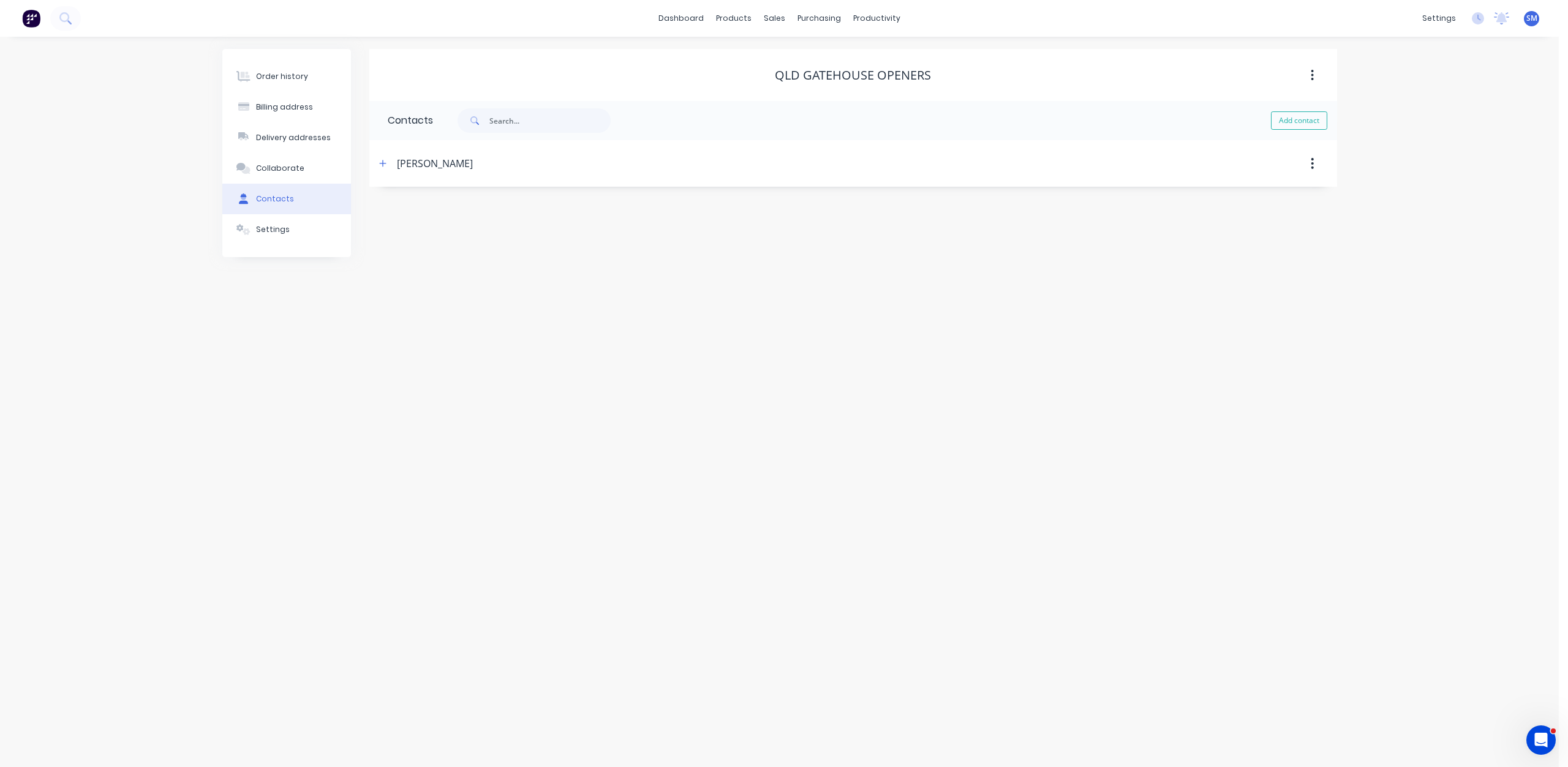
drag, startPoint x: 421, startPoint y: 159, endPoint x: 397, endPoint y: 170, distance: 26.4
click at [419, 161] on div "[PERSON_NAME]" at bounding box center [434, 163] width 76 height 15
click at [411, 165] on div "[PERSON_NAME]" at bounding box center [434, 163] width 76 height 15
click at [273, 72] on div "Order history" at bounding box center [282, 76] width 52 height 11
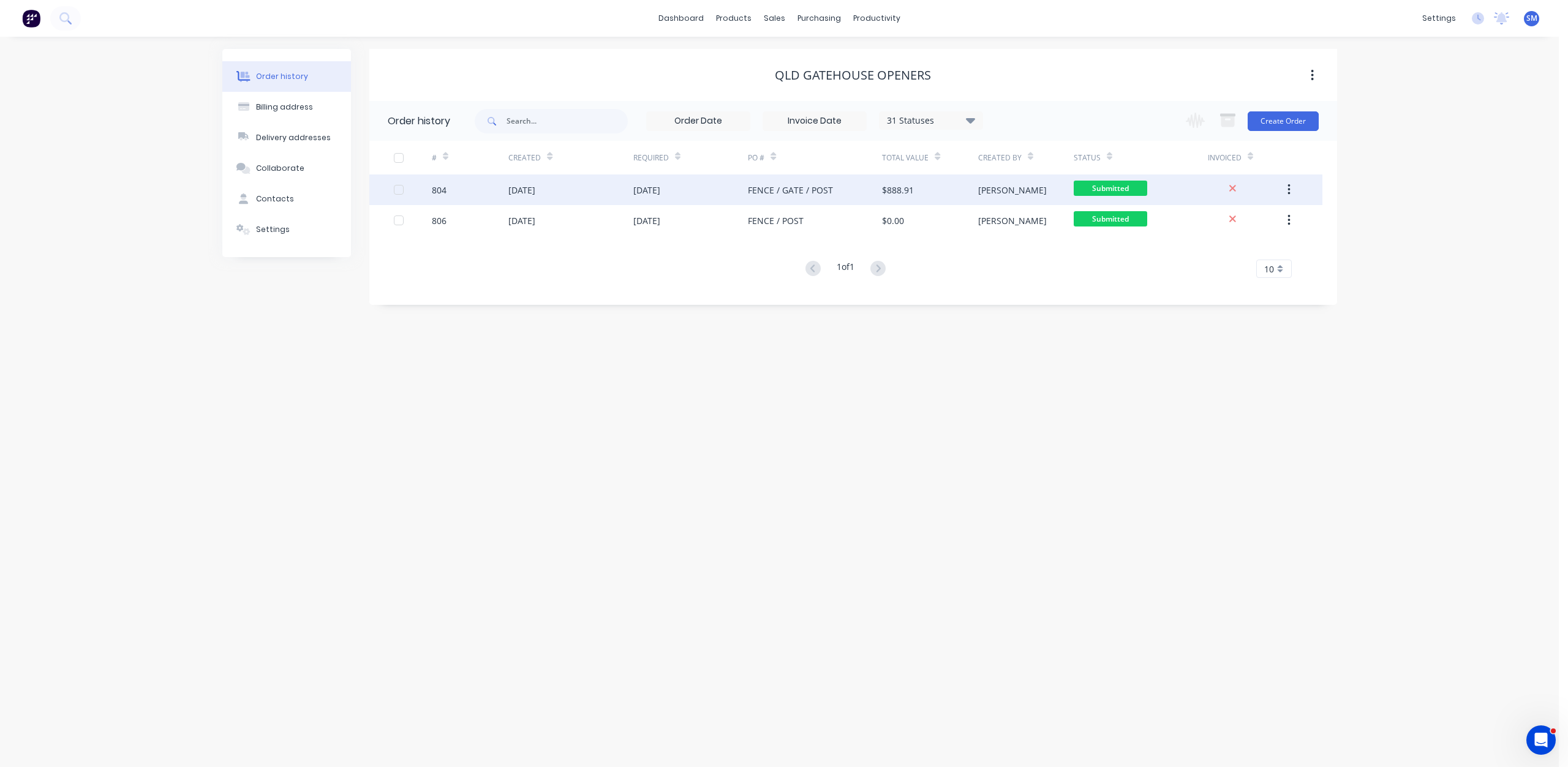
click at [535, 191] on div "[DATE]" at bounding box center [521, 190] width 27 height 13
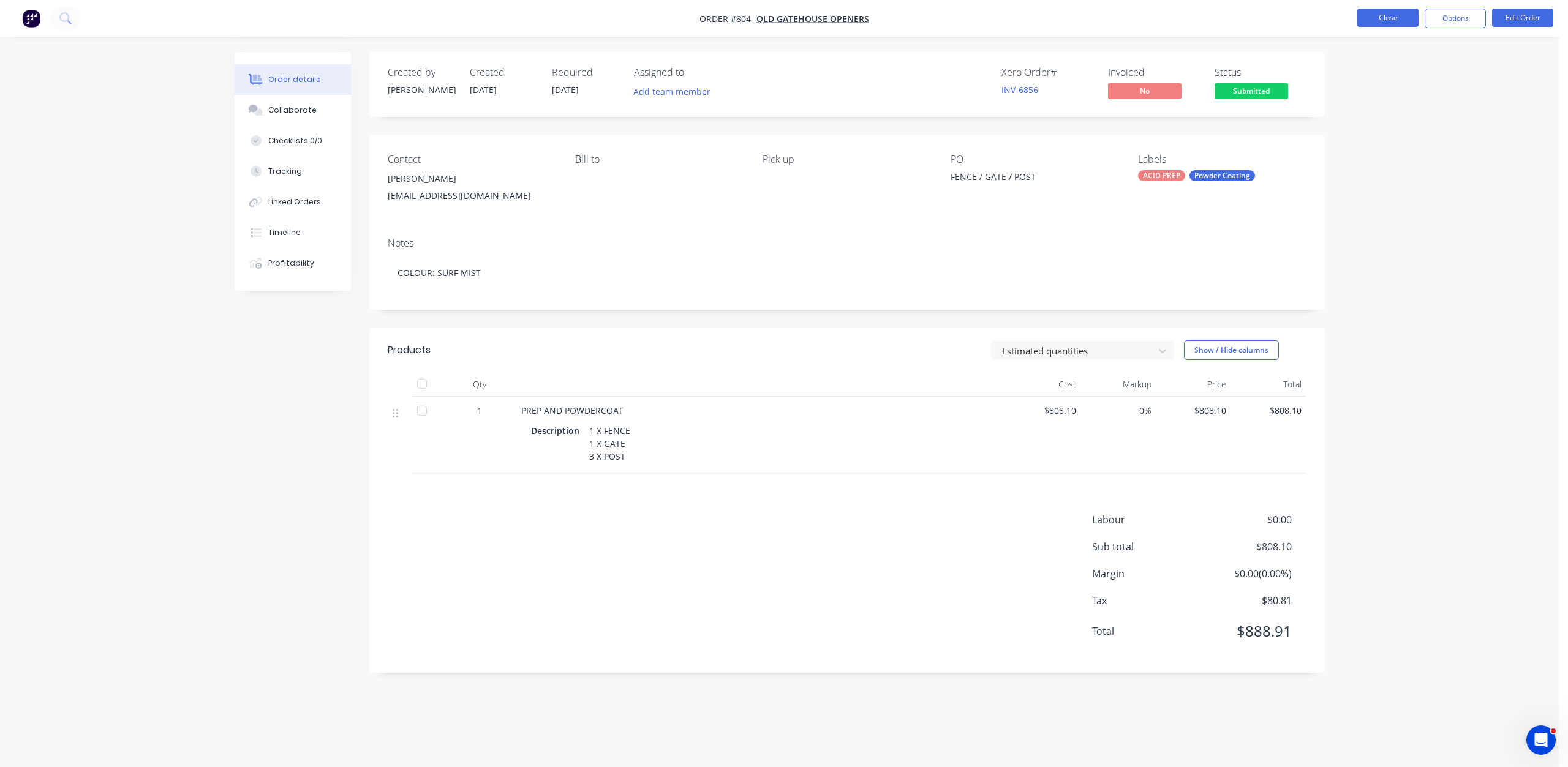
click at [1377, 20] on button "Close" at bounding box center [1387, 18] width 61 height 18
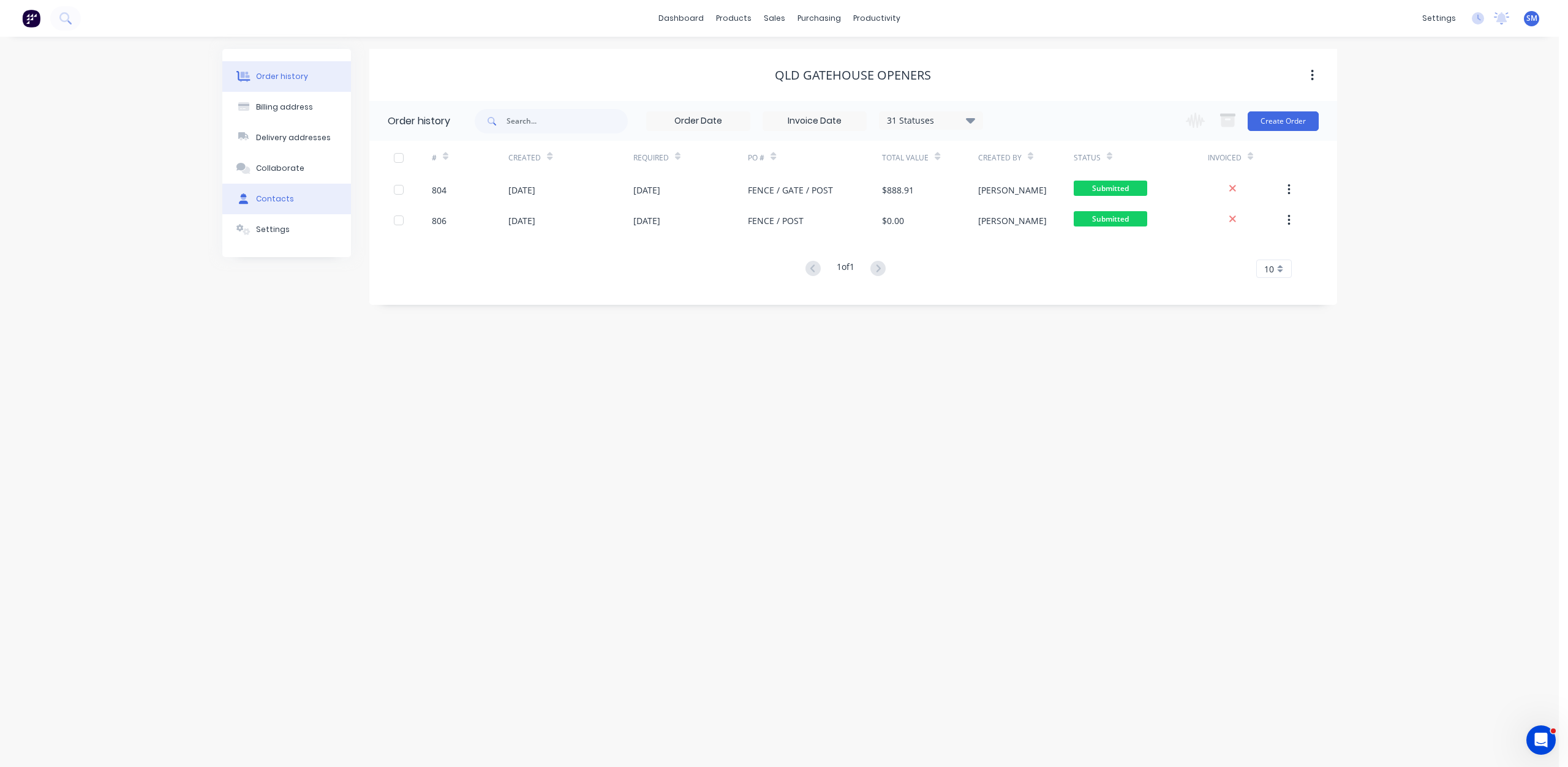
click at [277, 199] on div "Contacts" at bounding box center [274, 199] width 38 height 11
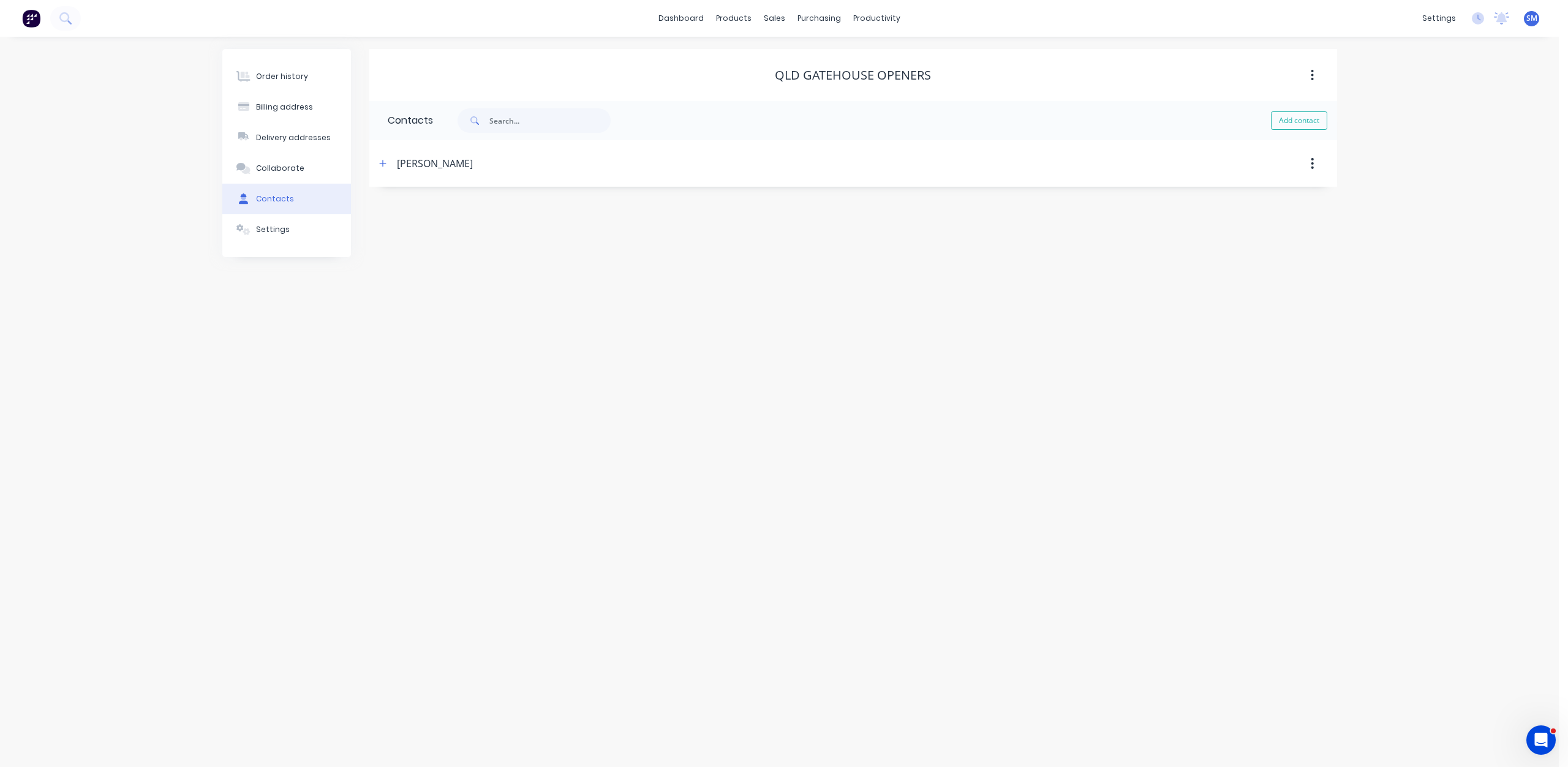
click at [1307, 163] on button "button" at bounding box center [1311, 163] width 28 height 22
click at [384, 164] on icon "button" at bounding box center [382, 163] width 7 height 7
